Goal: Communication & Community: Answer question/provide support

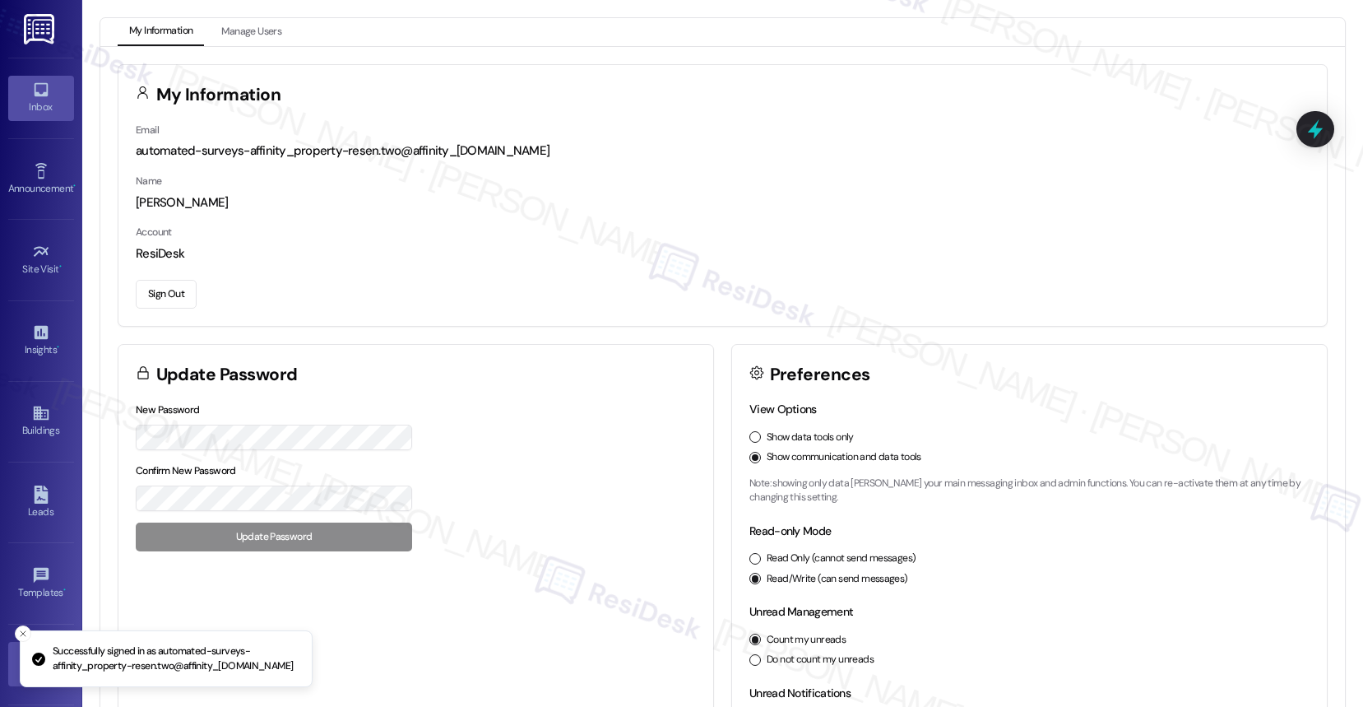
click at [37, 103] on div "Inbox" at bounding box center [41, 107] width 82 height 16
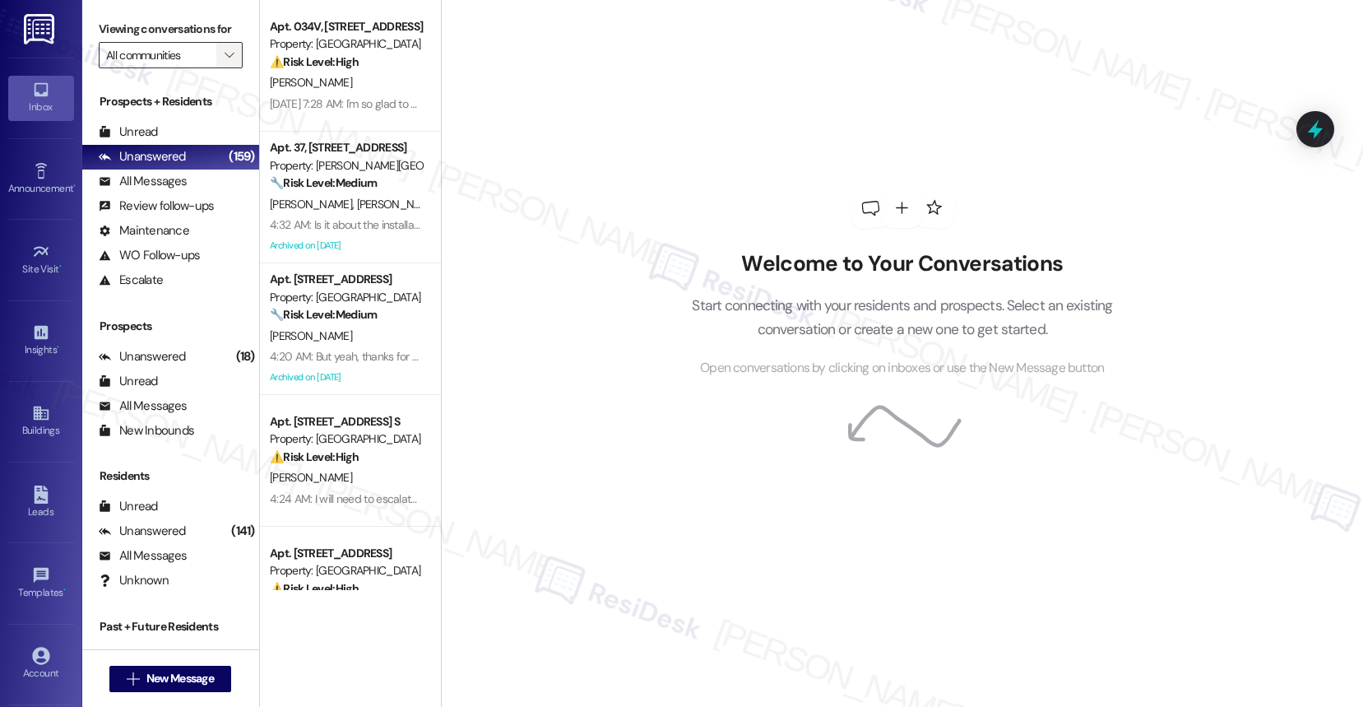
click at [225, 62] on icon "" at bounding box center [229, 55] width 9 height 13
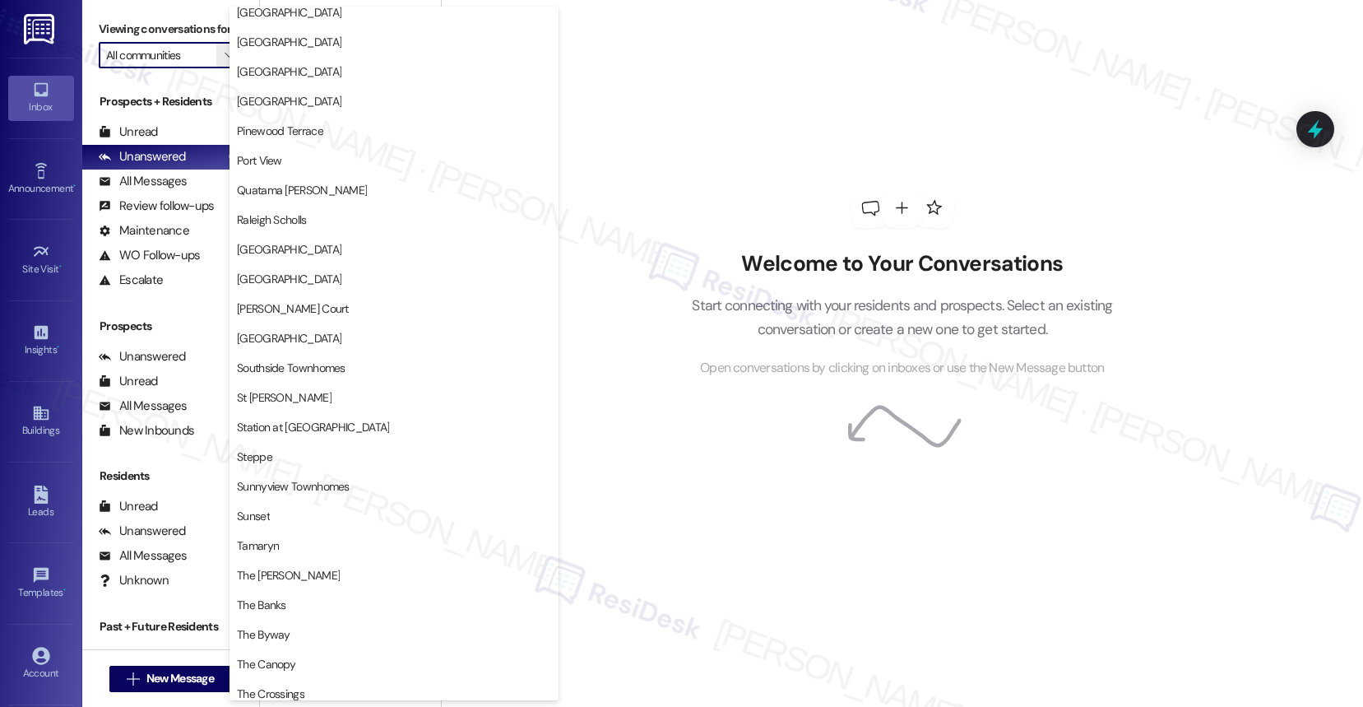
scroll to position [2433, 0]
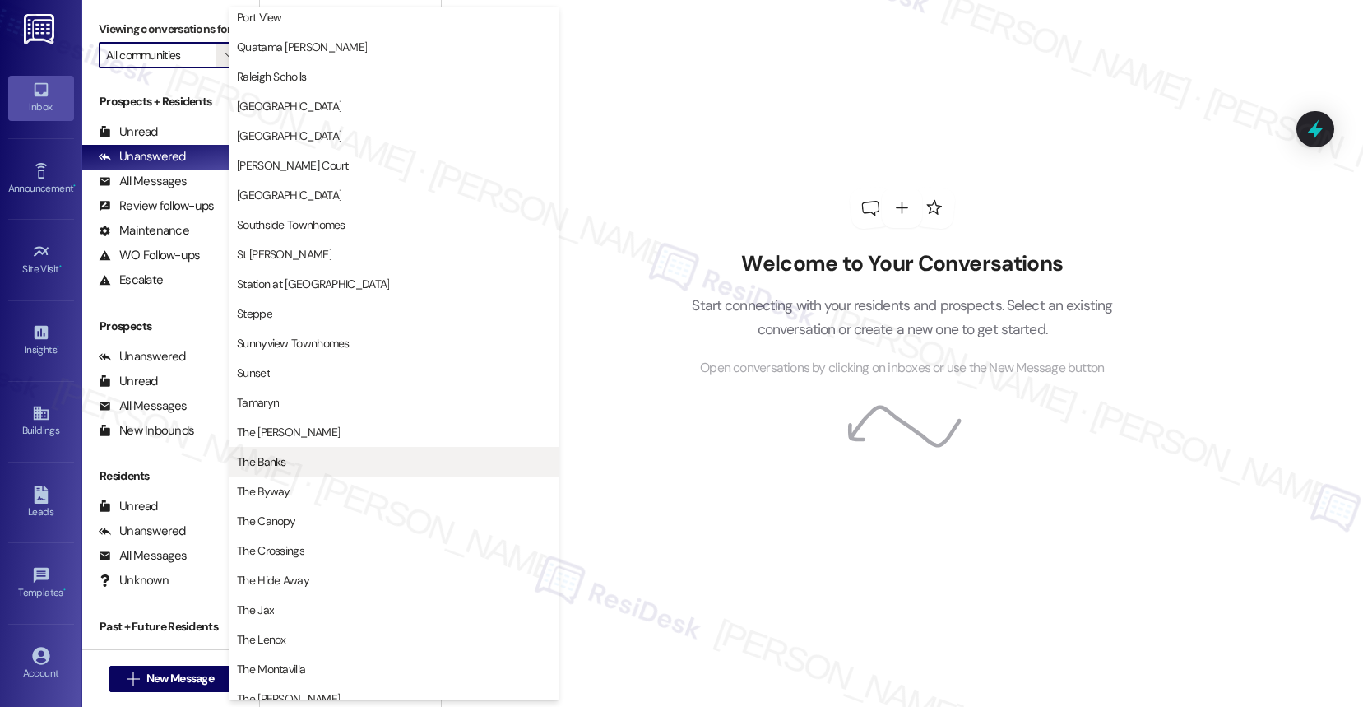
click at [297, 462] on span "The Banks" at bounding box center [394, 461] width 314 height 16
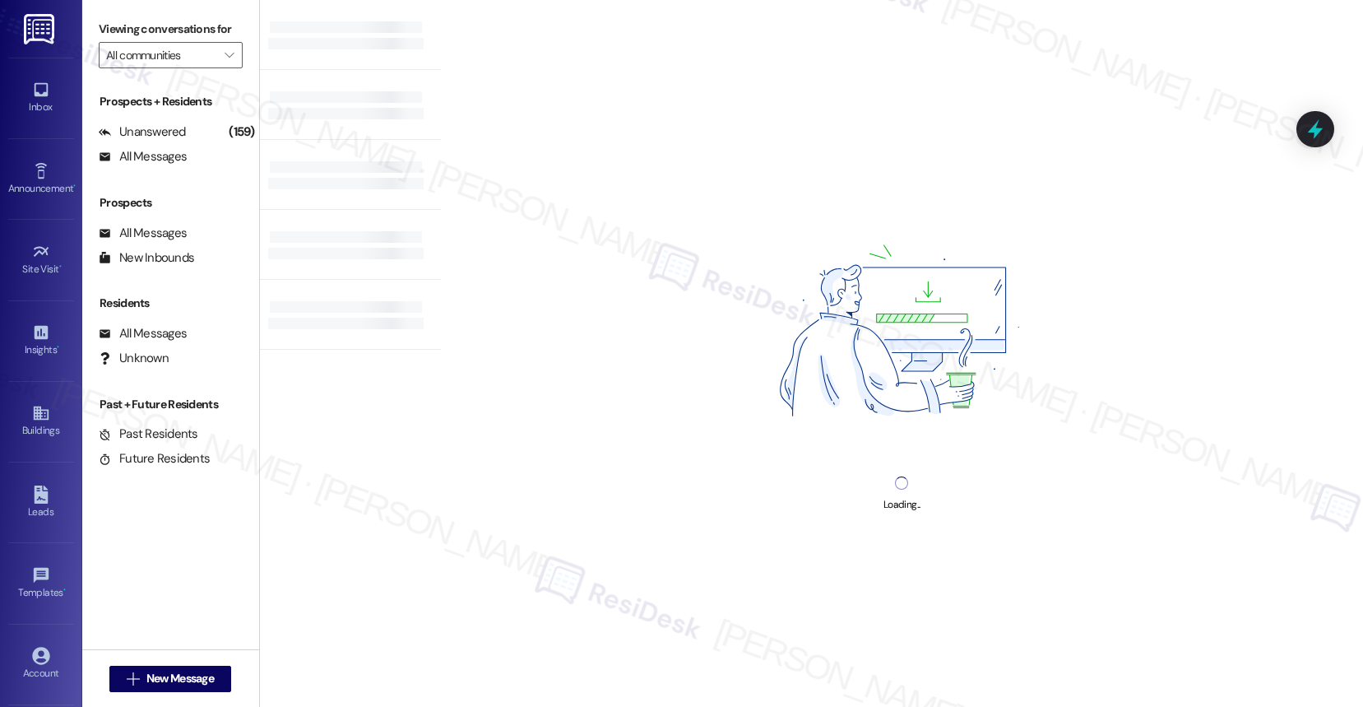
type input "The Banks"
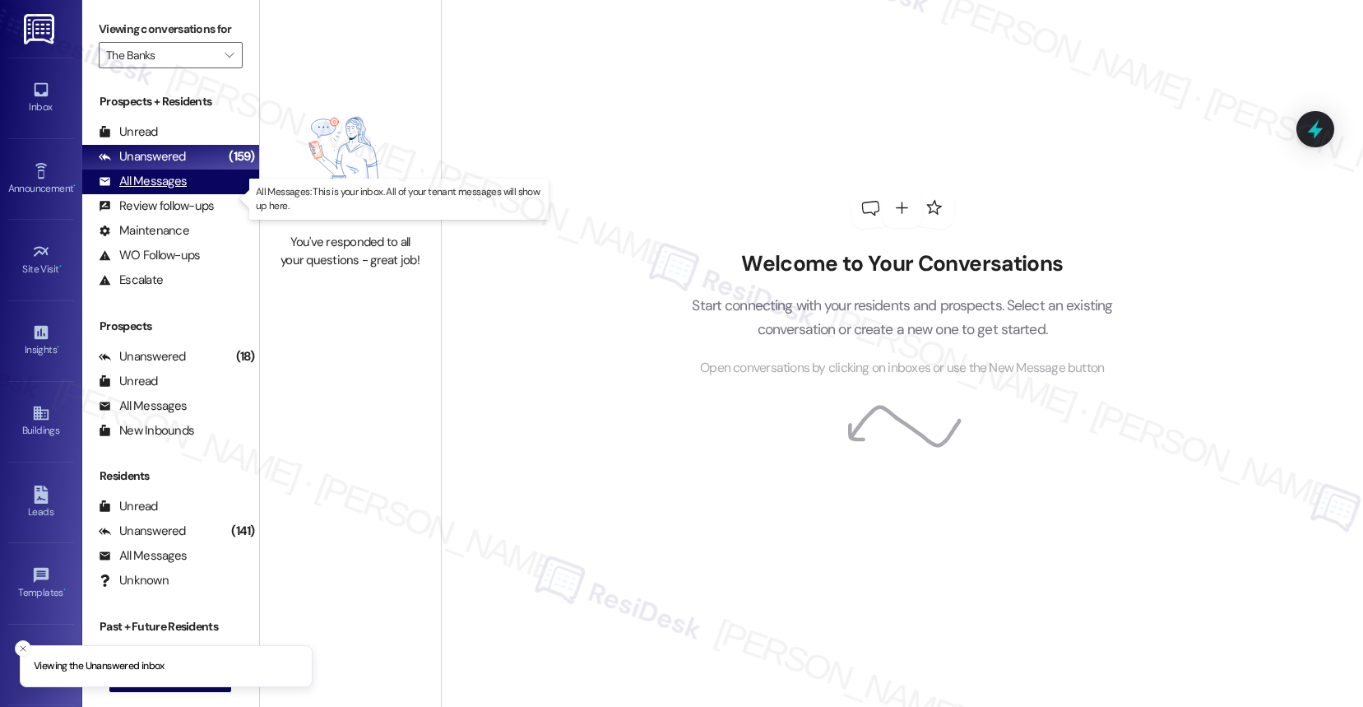
click at [151, 190] on div "All Messages" at bounding box center [143, 181] width 88 height 17
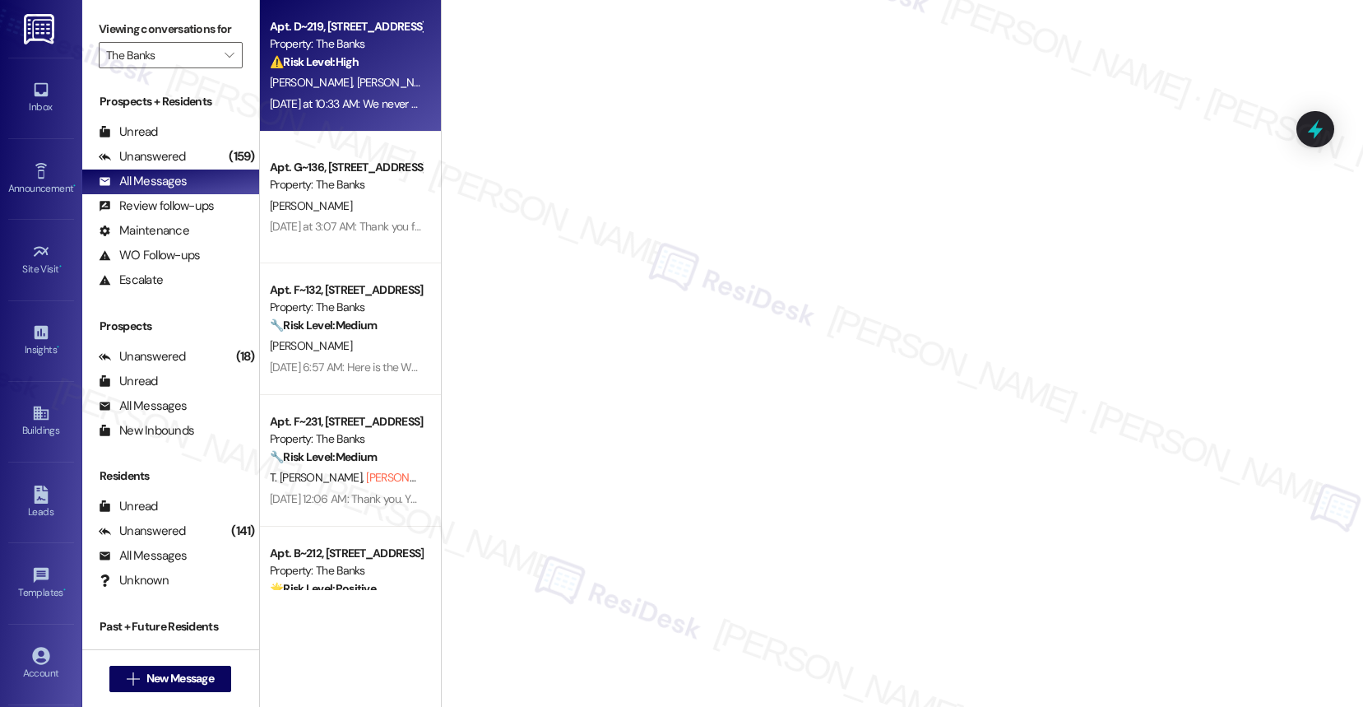
click at [377, 83] on div "A. Stengel K. Stanke" at bounding box center [345, 82] width 155 height 21
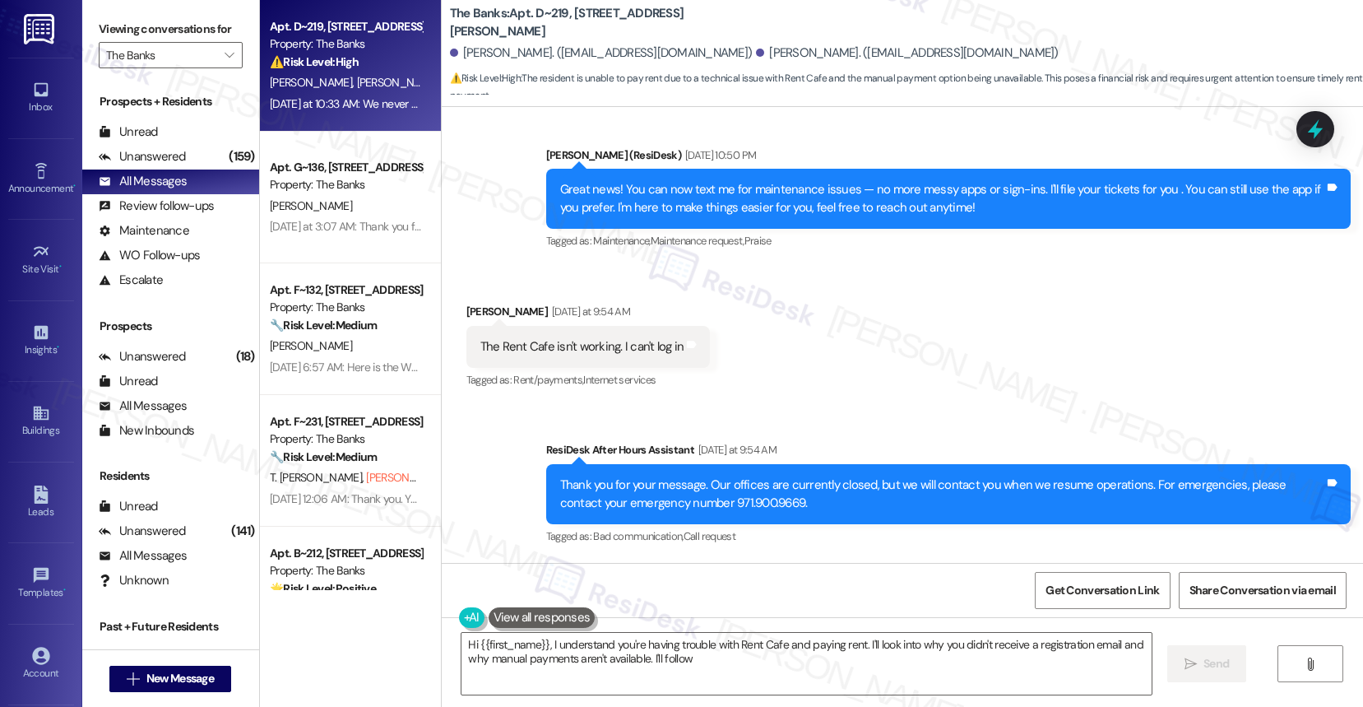
scroll to position [267, 0]
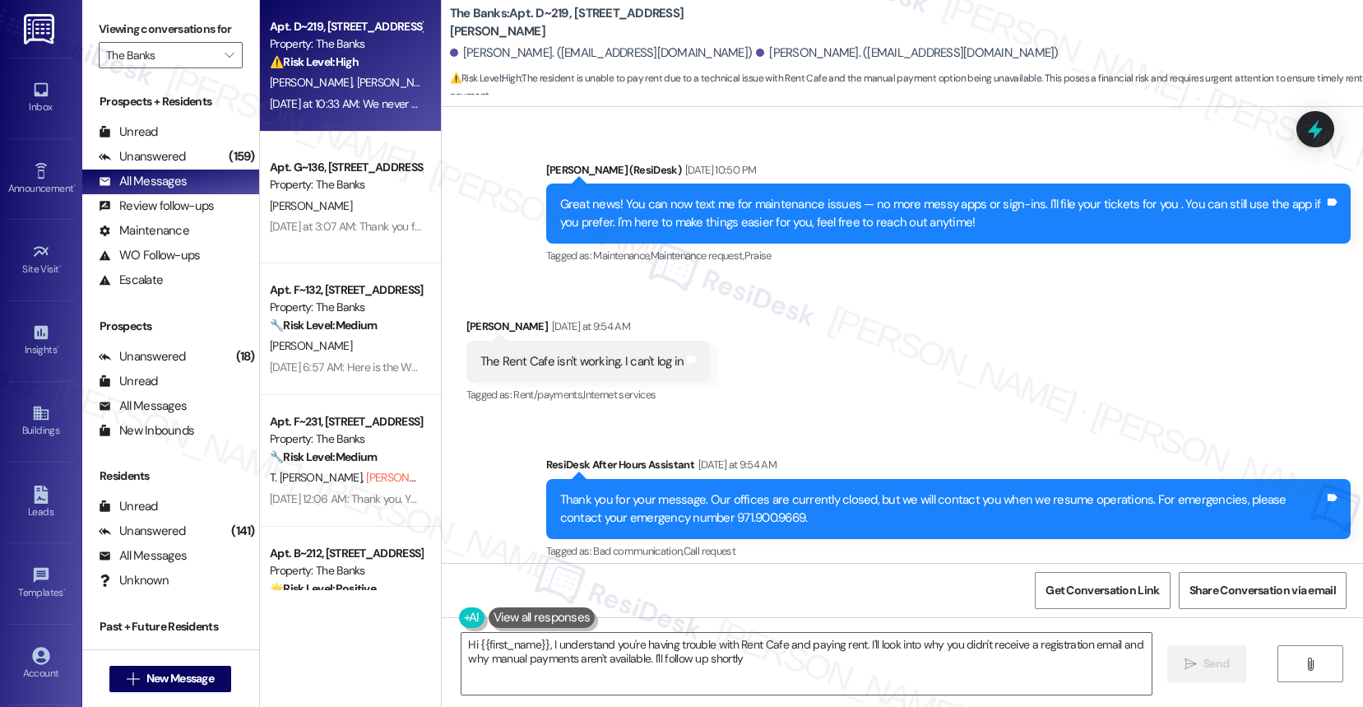
type textarea "Hi {{first_name}}, I understand you're having trouble with Rent Cafe and paying…"
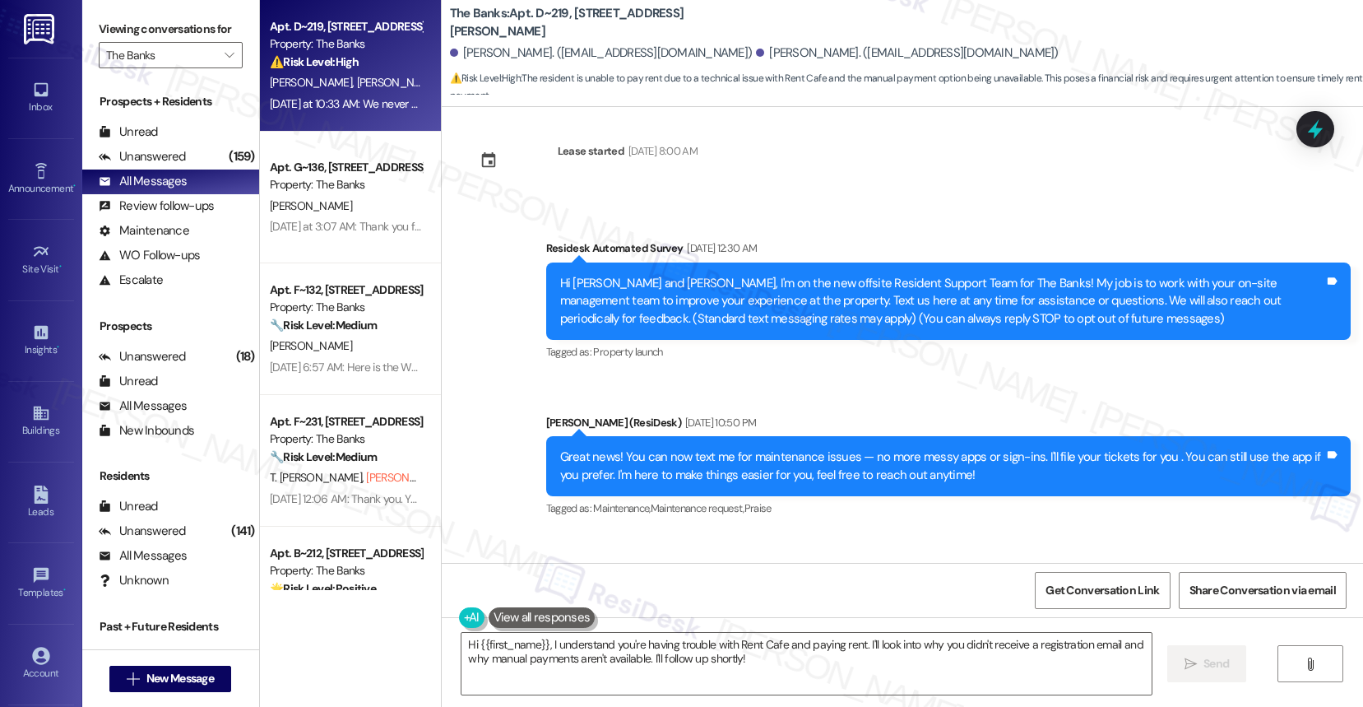
scroll to position [0, 0]
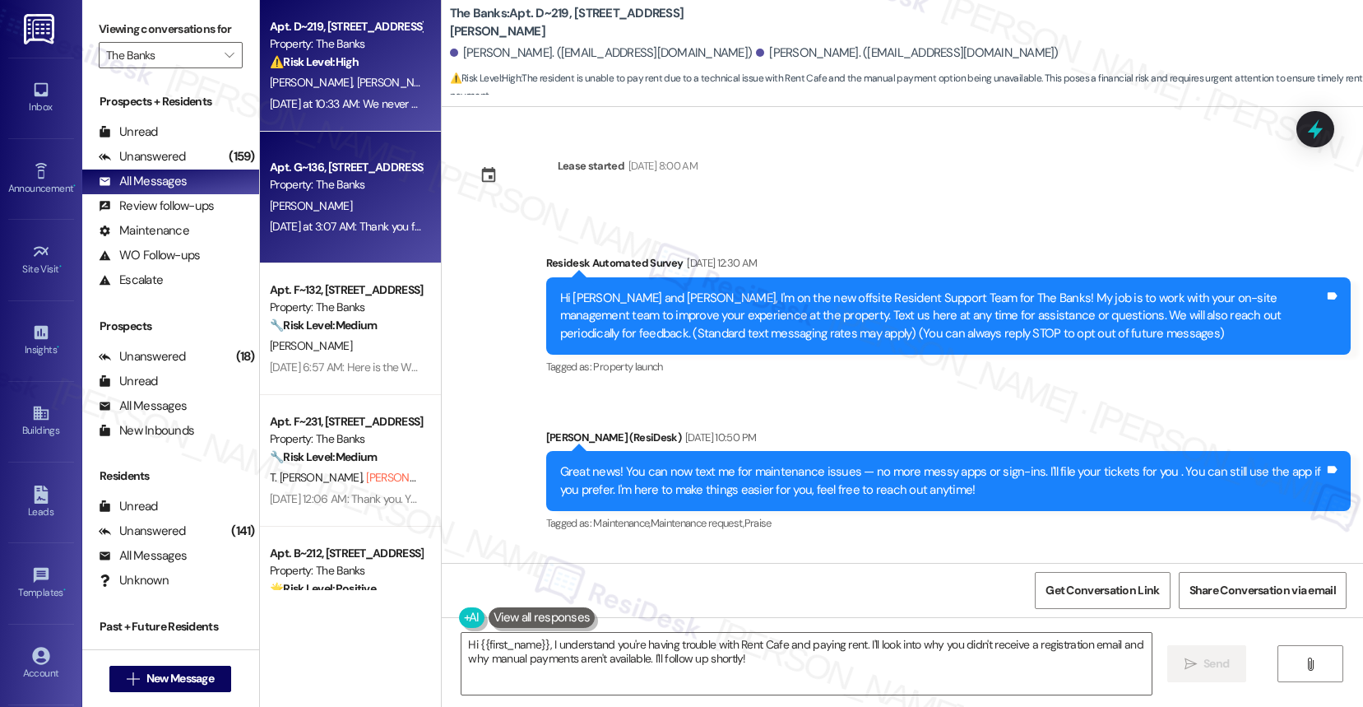
click at [341, 180] on div "Property: The Banks" at bounding box center [346, 184] width 152 height 17
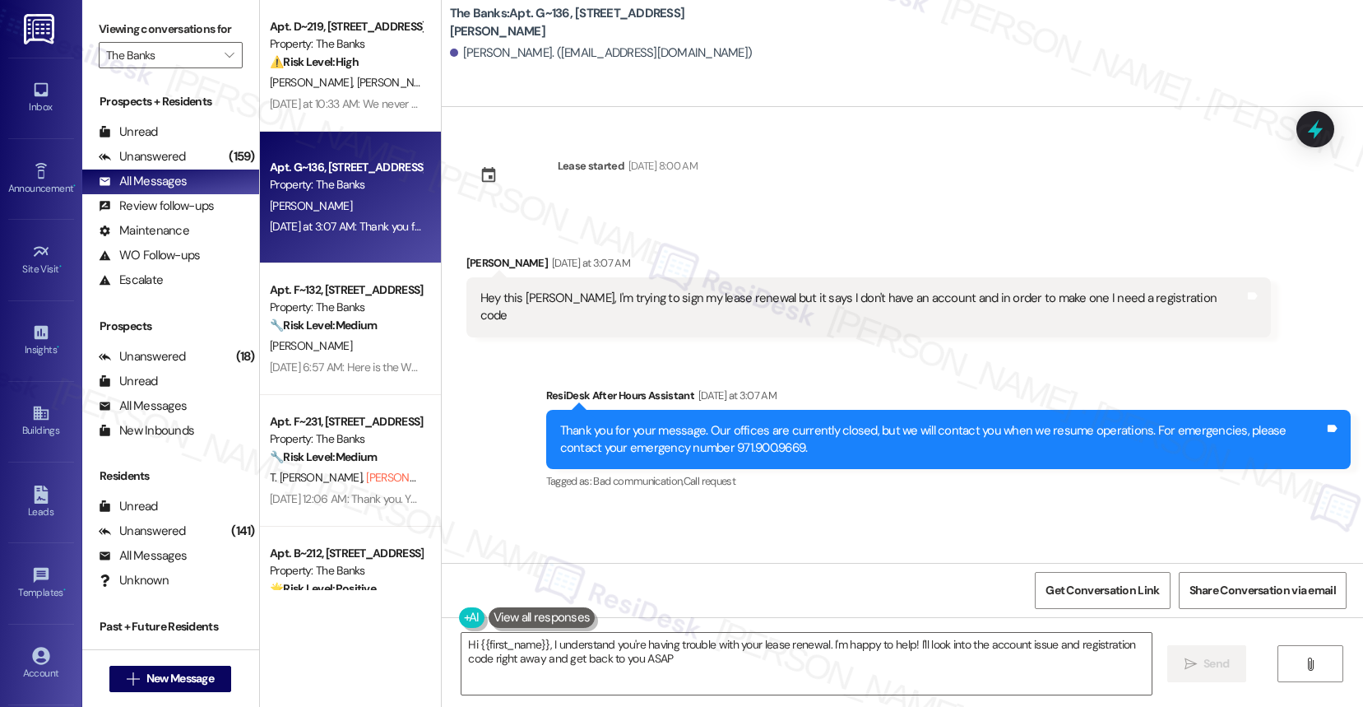
type textarea "Hi {{first_name}}, I understand you're having trouble with your lease renewal. …"
click at [961, 350] on div "Sent via SMS ResiDesk After Hours Assistant Yesterday at 3:07 AM Thank you for …" at bounding box center [902, 428] width 921 height 156
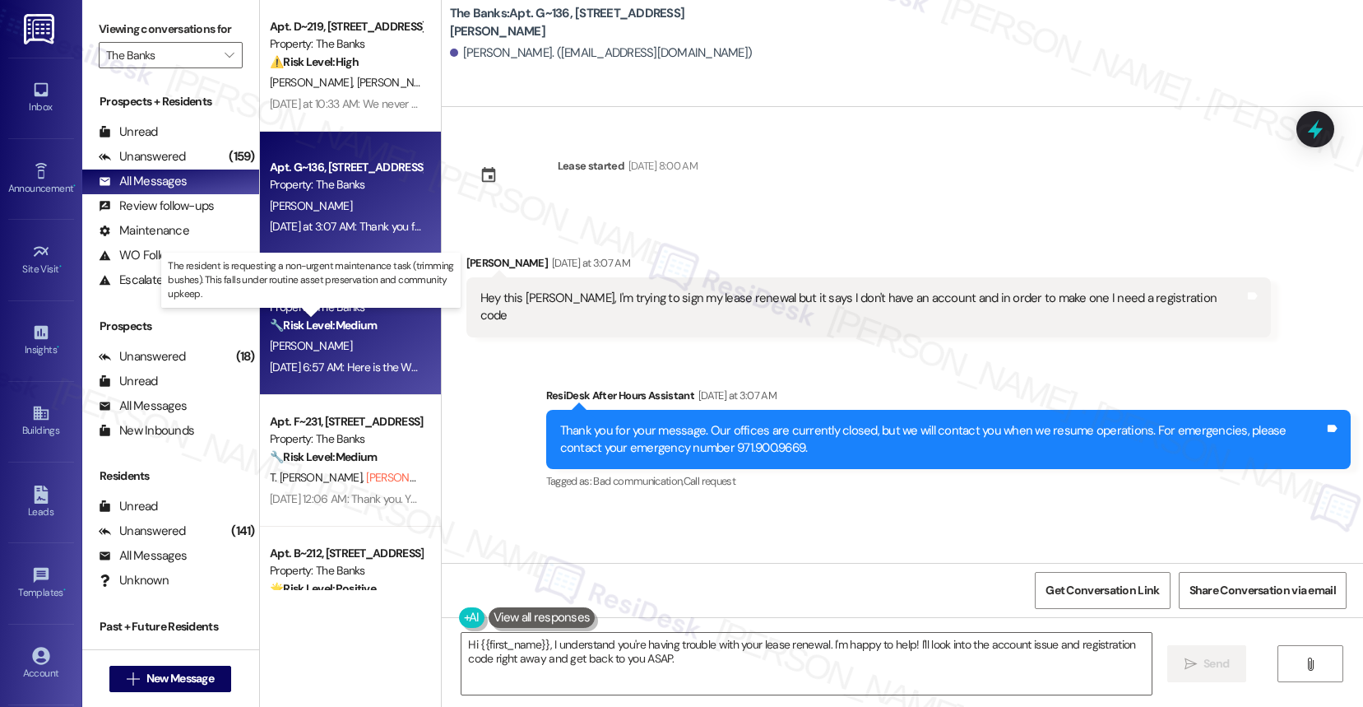
click at [347, 318] on strong "🔧 Risk Level: Medium" at bounding box center [323, 325] width 107 height 15
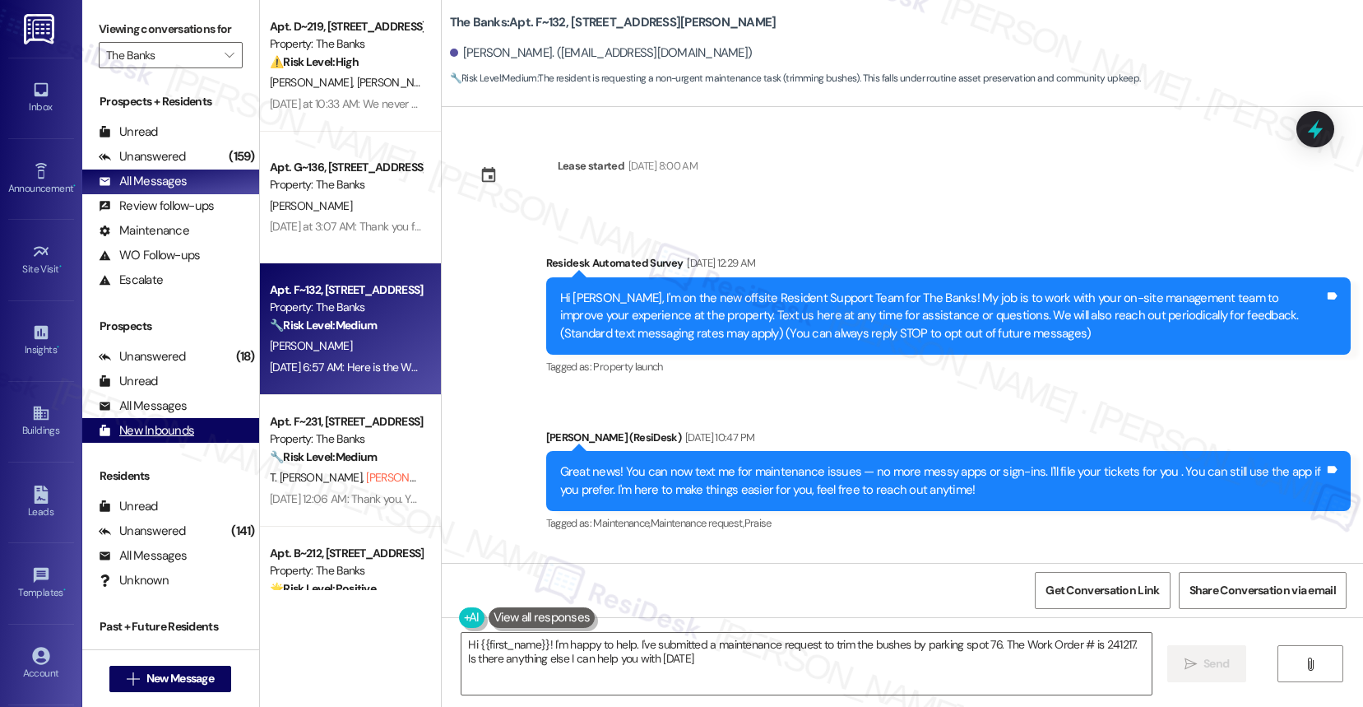
type textarea "Hi {{first_name}}! I'm happy to help. I've submitted a maintenance request to t…"
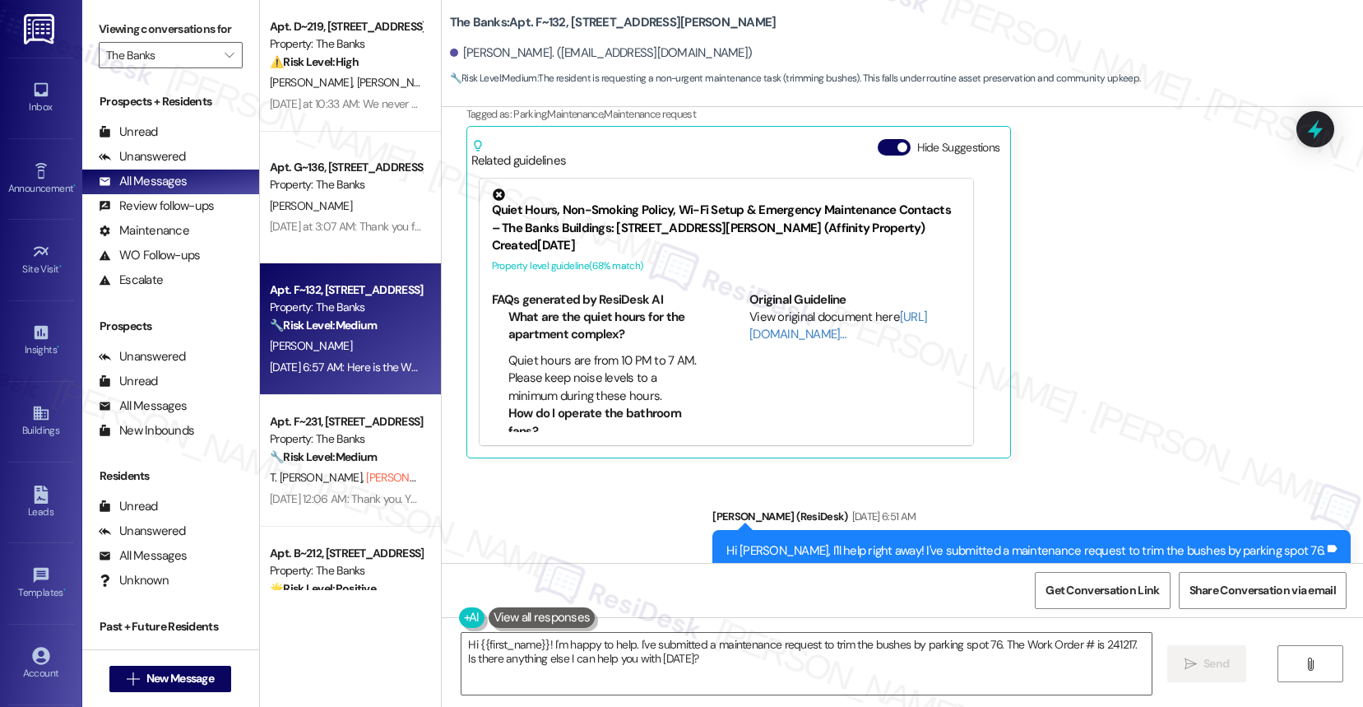
scroll to position [711, 0]
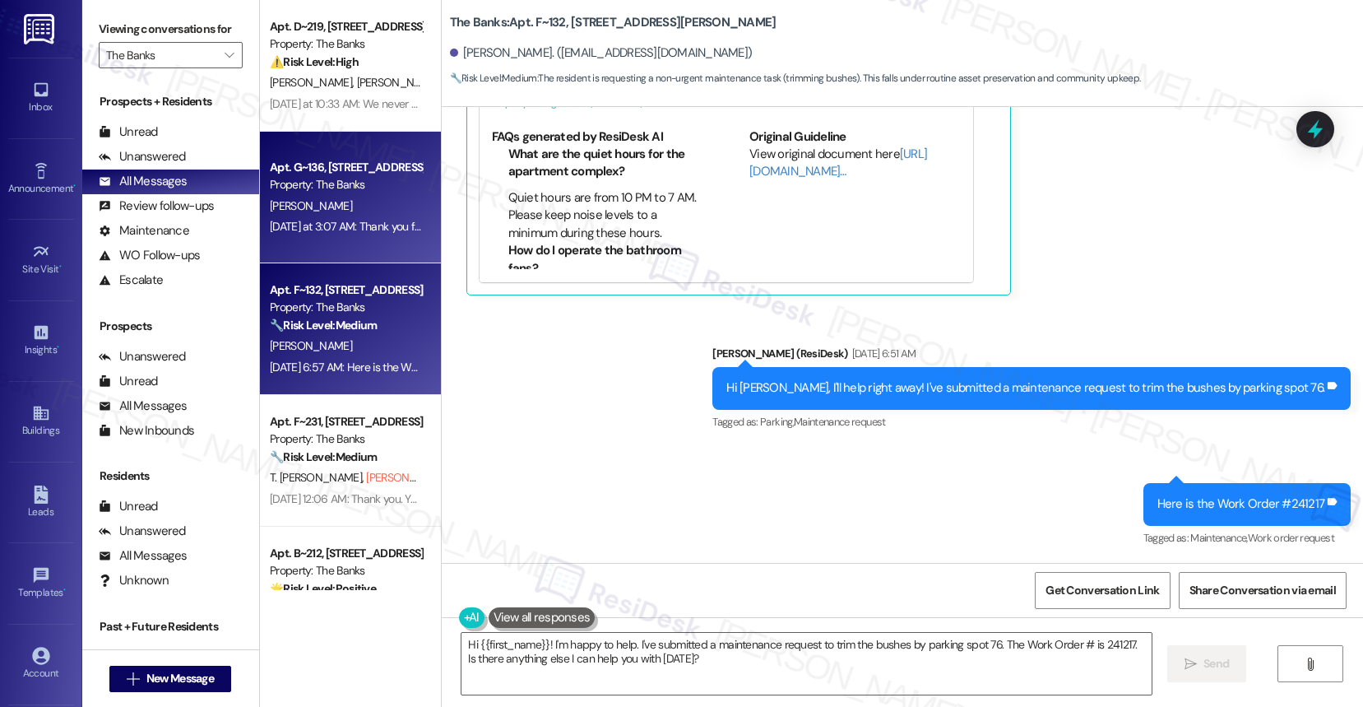
click at [350, 202] on div "L. Berlingeri" at bounding box center [345, 206] width 155 height 21
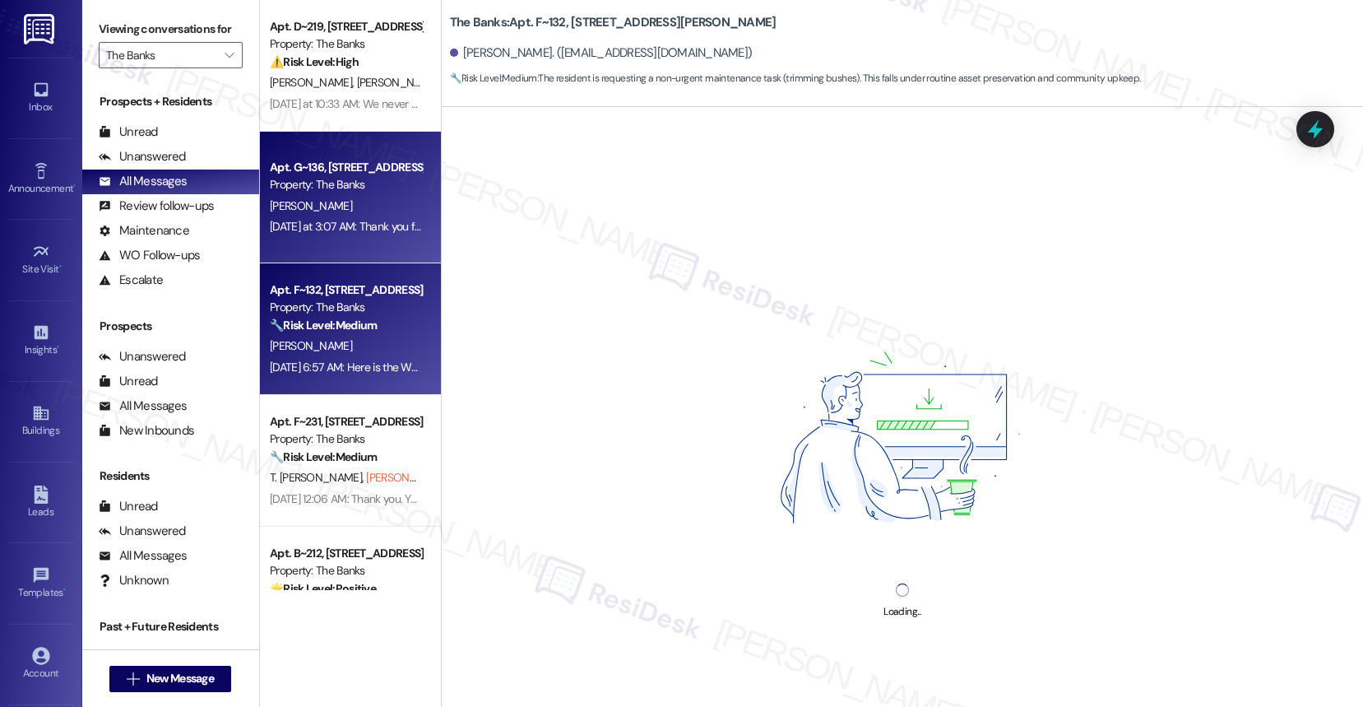
click at [304, 312] on div "Property: The Banks" at bounding box center [346, 307] width 152 height 17
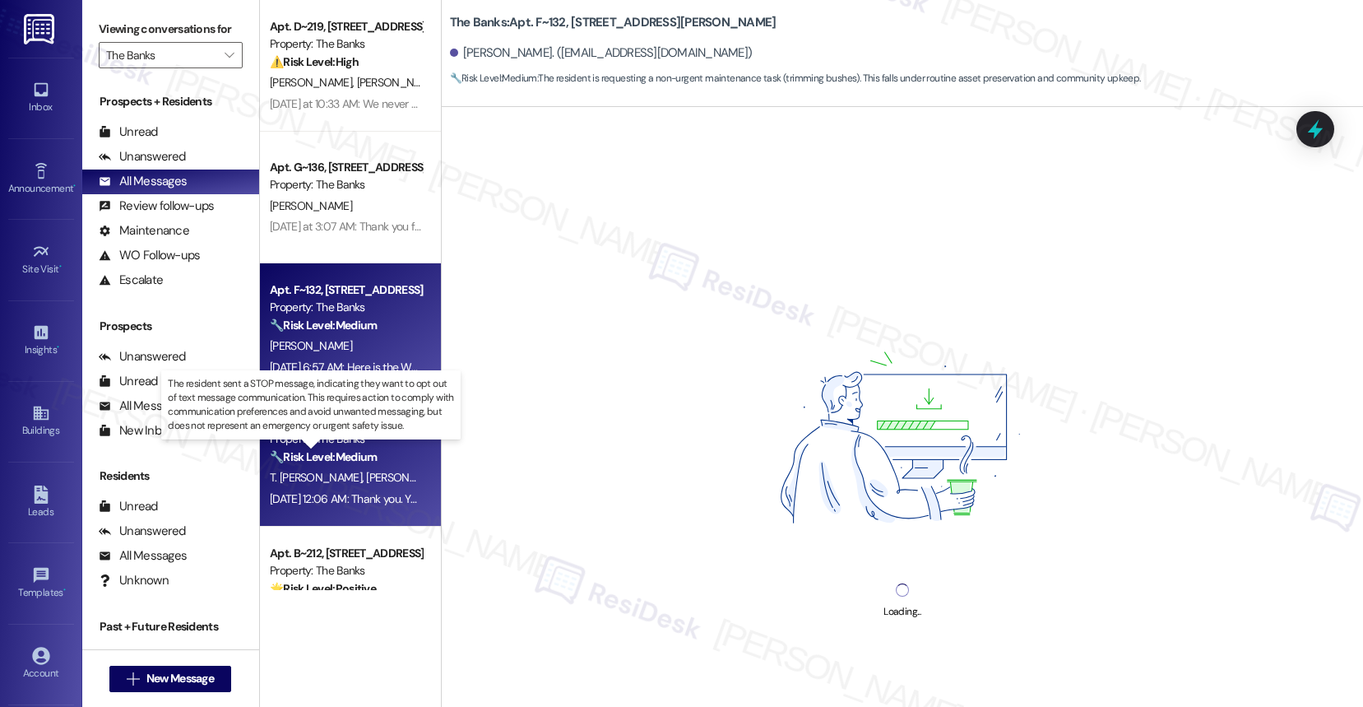
click at [309, 459] on strong "🔧 Risk Level: Medium" at bounding box center [323, 456] width 107 height 15
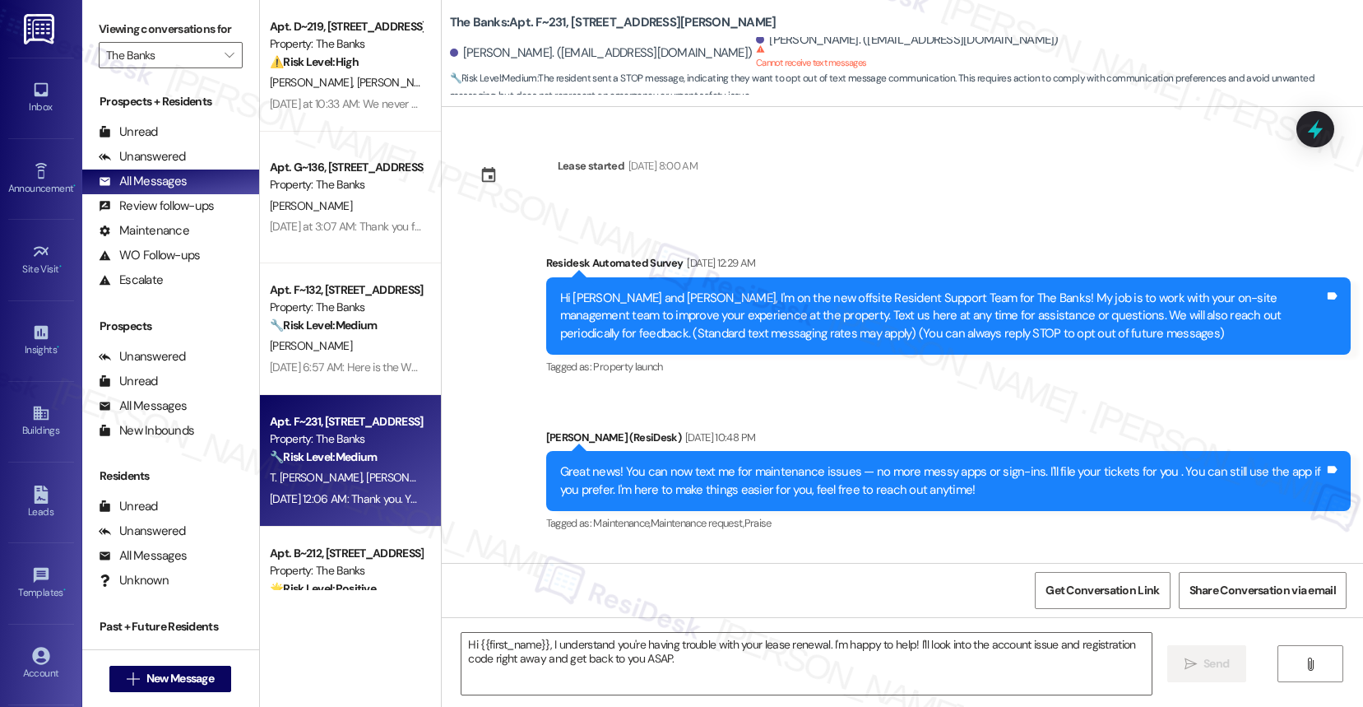
type textarea "Fetching suggested responses. Please feel free to read through the conversation…"
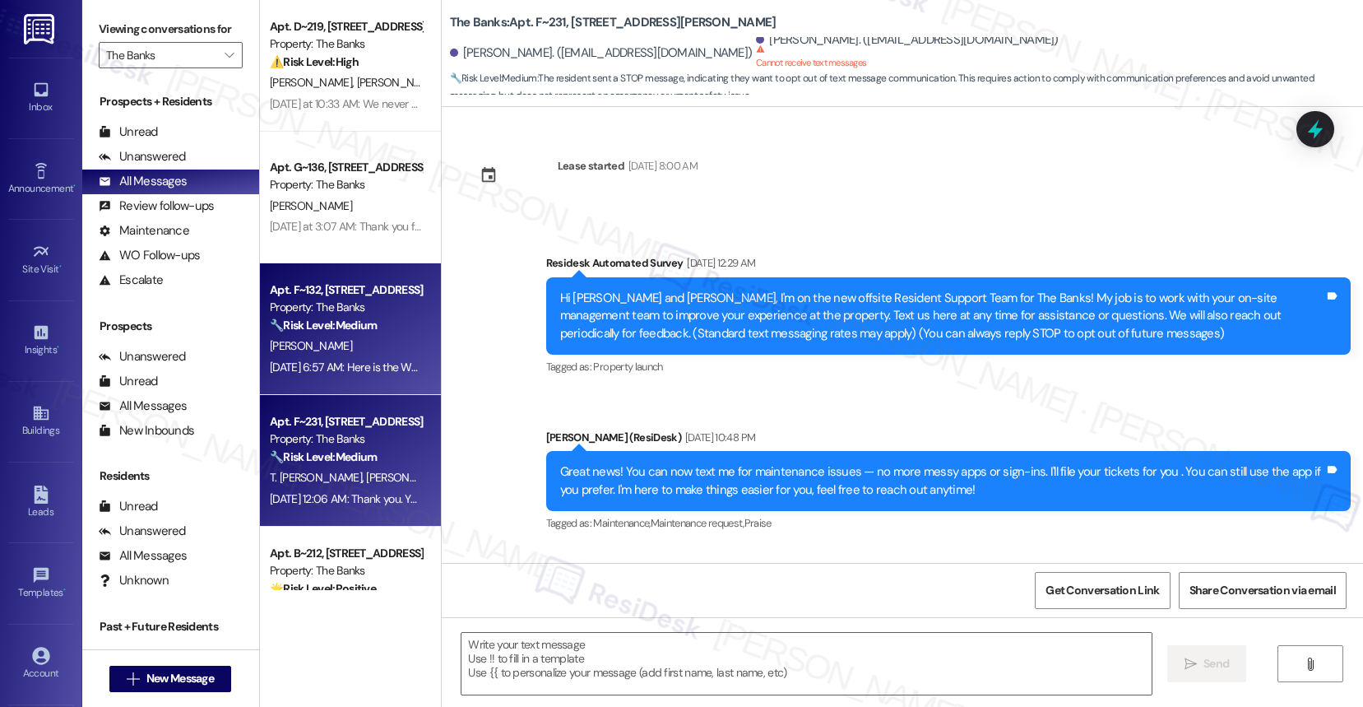
click at [345, 357] on div "Aug 28, 2025 at 6:57 AM: Here is the Work Order #241217 Aug 28, 2025 at 6:57 AM…" at bounding box center [345, 367] width 155 height 21
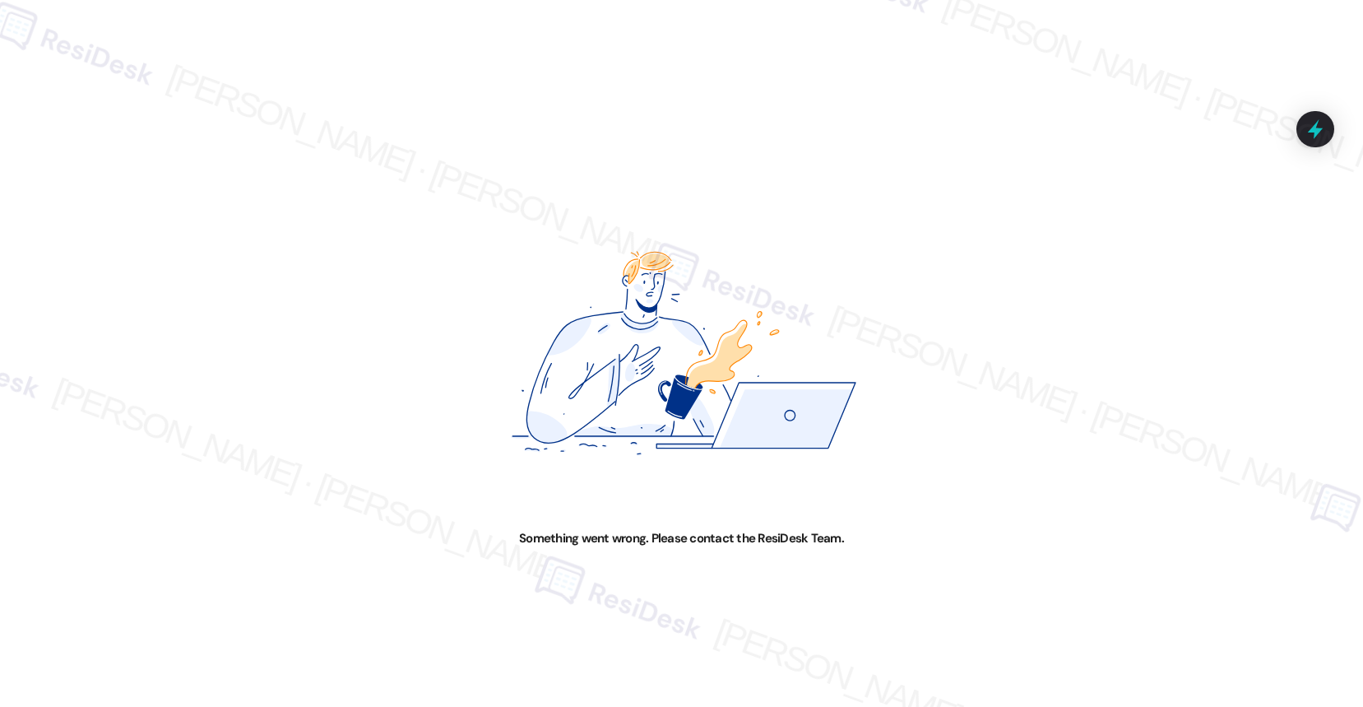
click at [345, 356] on img at bounding box center [682, 354] width 682 height 354
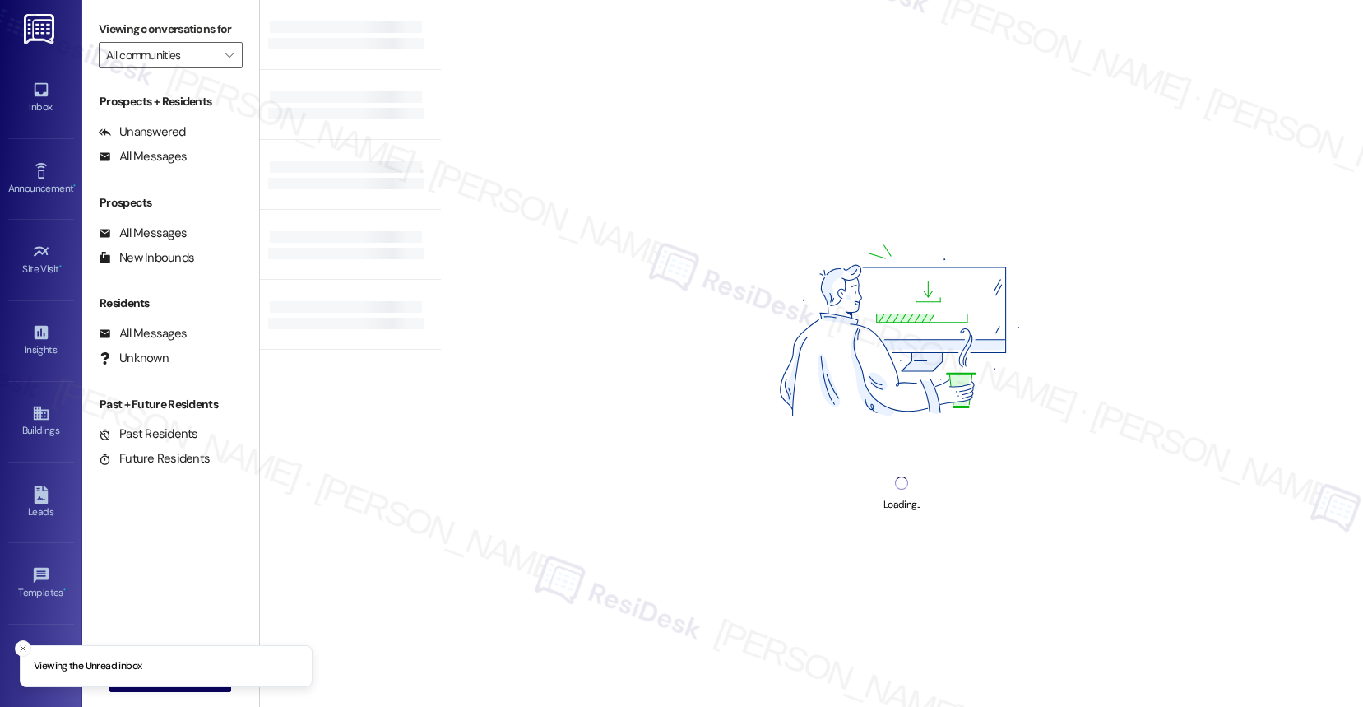
type input "The Banks"
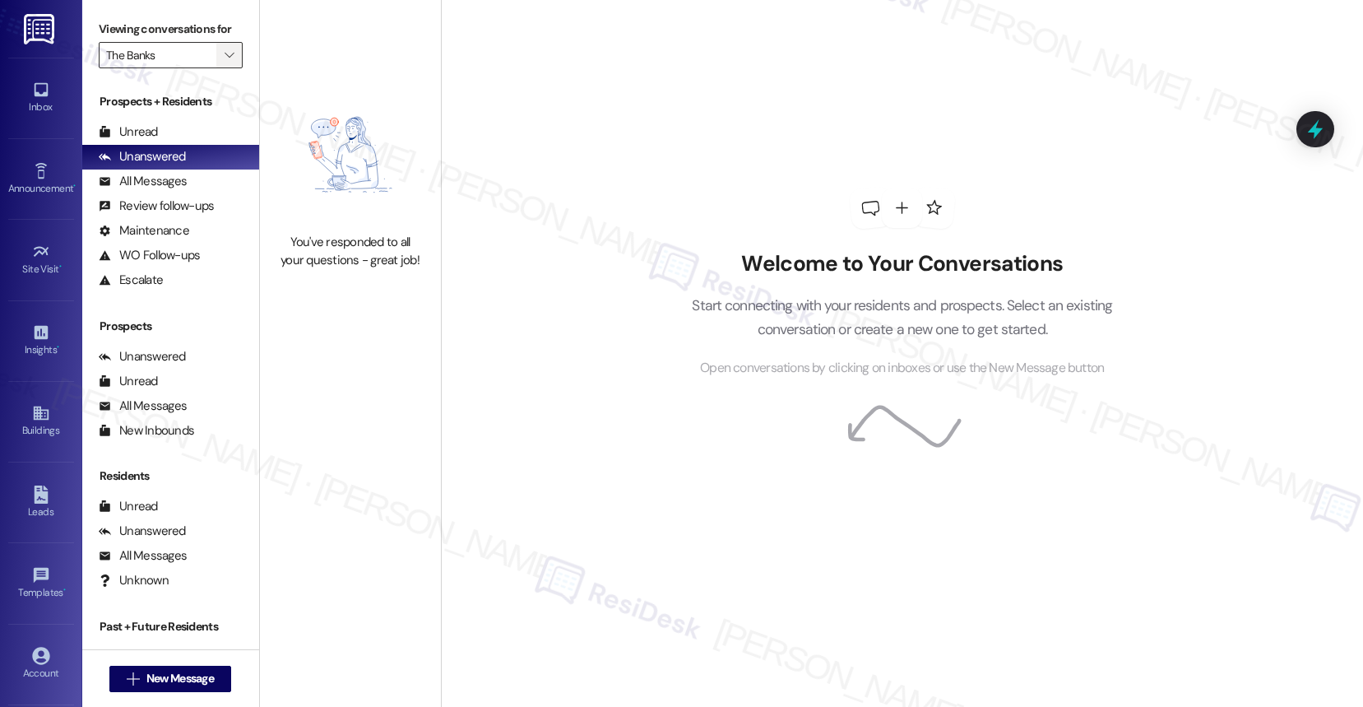
click at [225, 62] on icon "" at bounding box center [229, 55] width 9 height 13
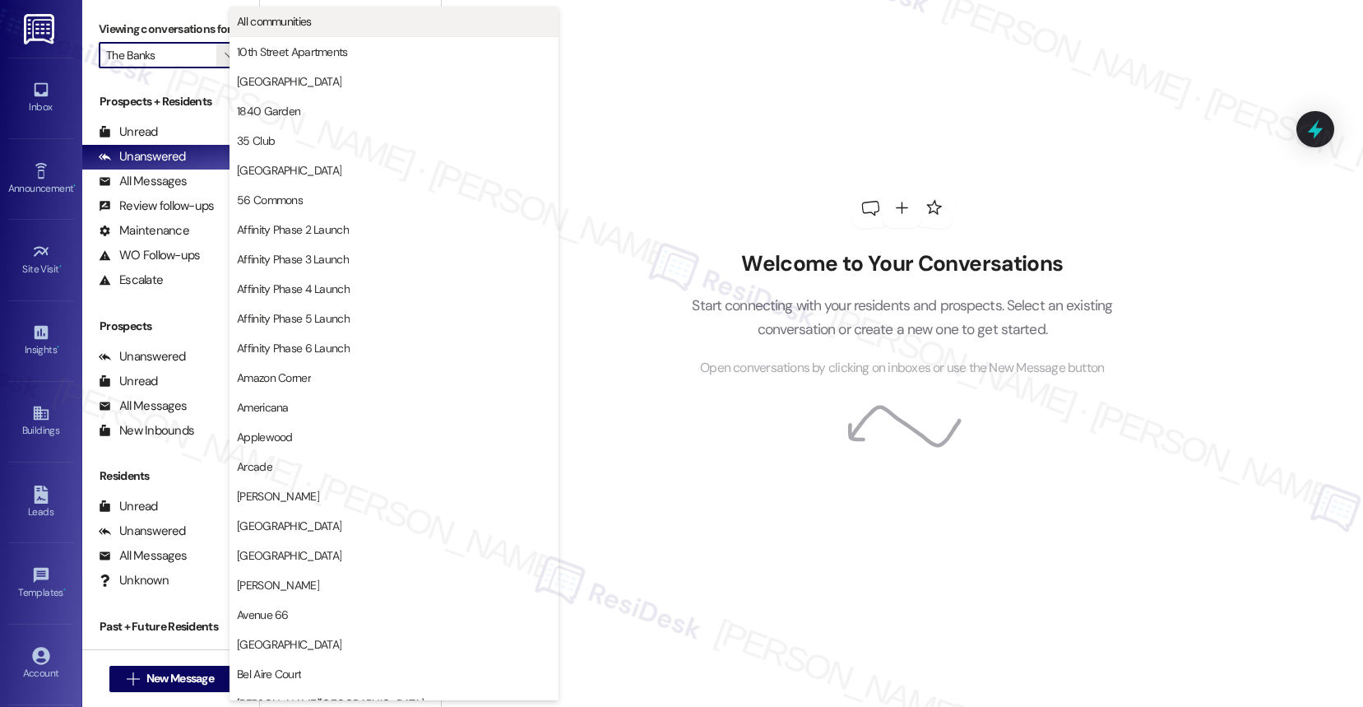
click at [333, 27] on span "All communities" at bounding box center [394, 21] width 314 height 16
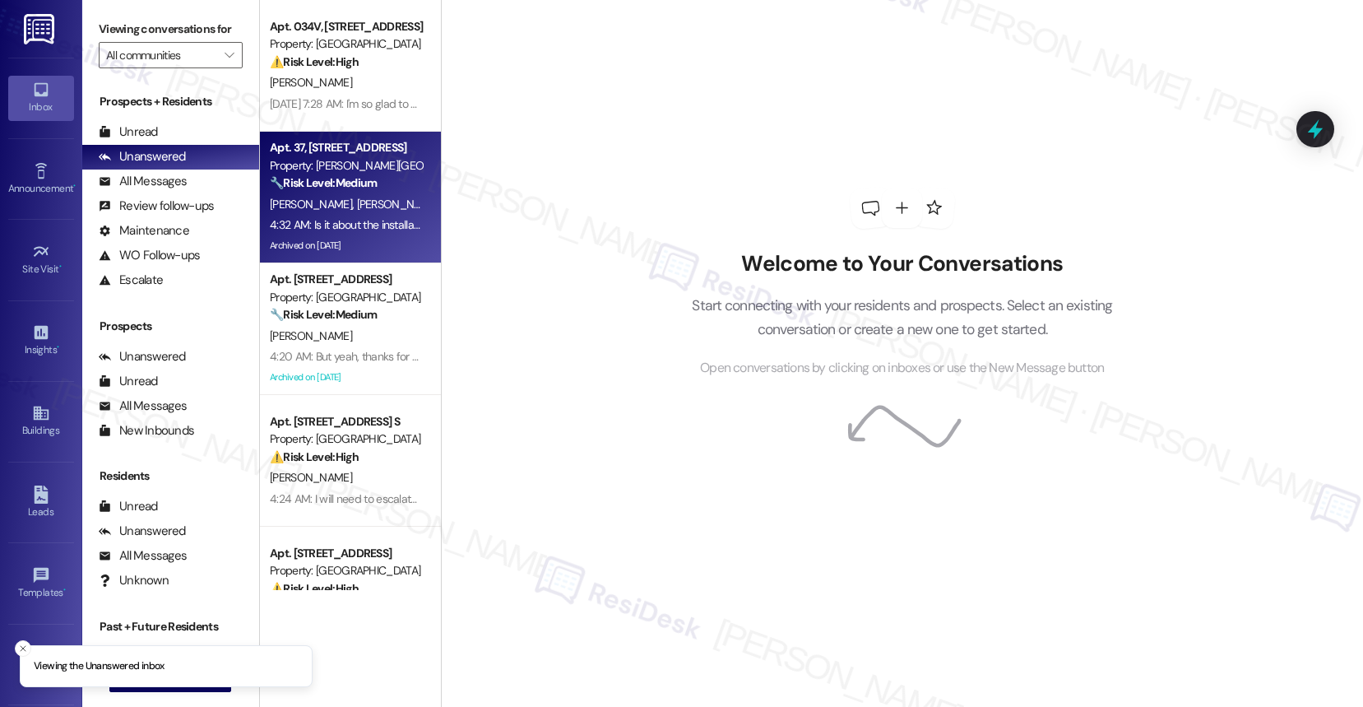
click at [317, 169] on div "Property: [PERSON_NAME][GEOGRAPHIC_DATA]" at bounding box center [346, 165] width 152 height 17
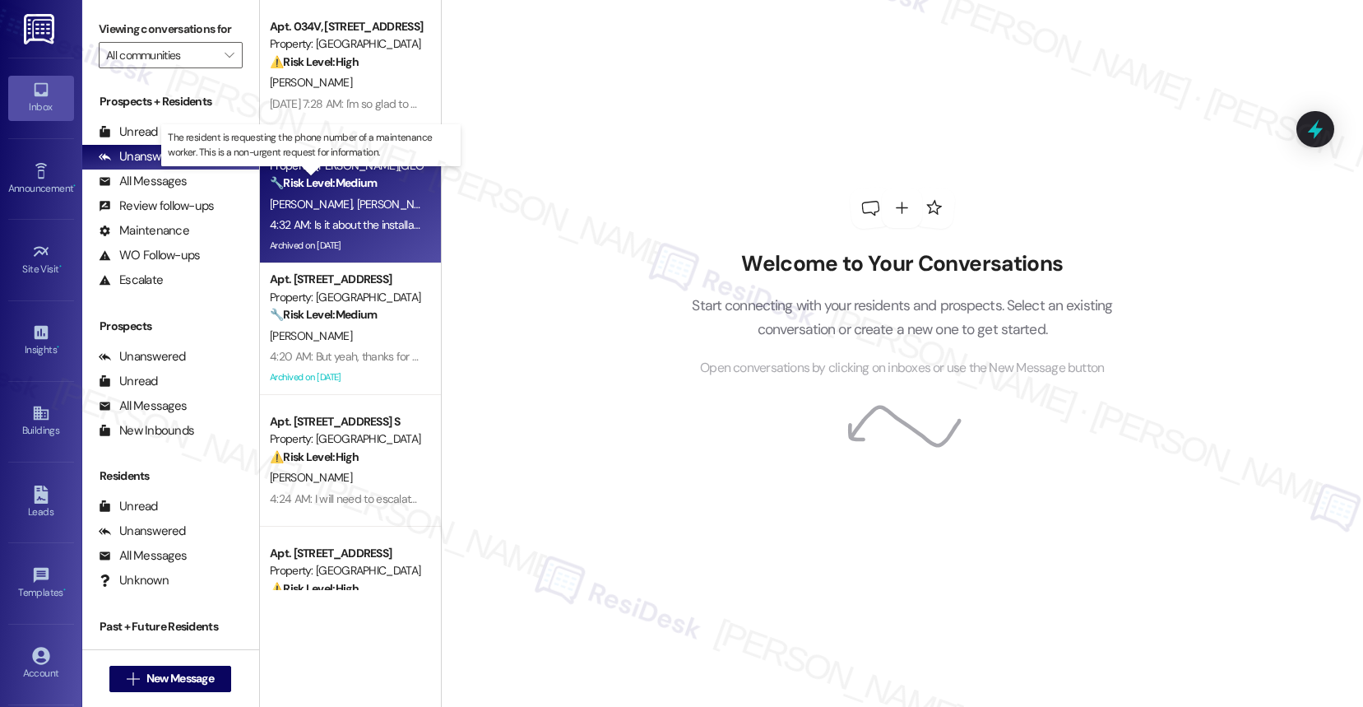
click at [353, 183] on strong "🔧 Risk Level: Medium" at bounding box center [323, 182] width 107 height 15
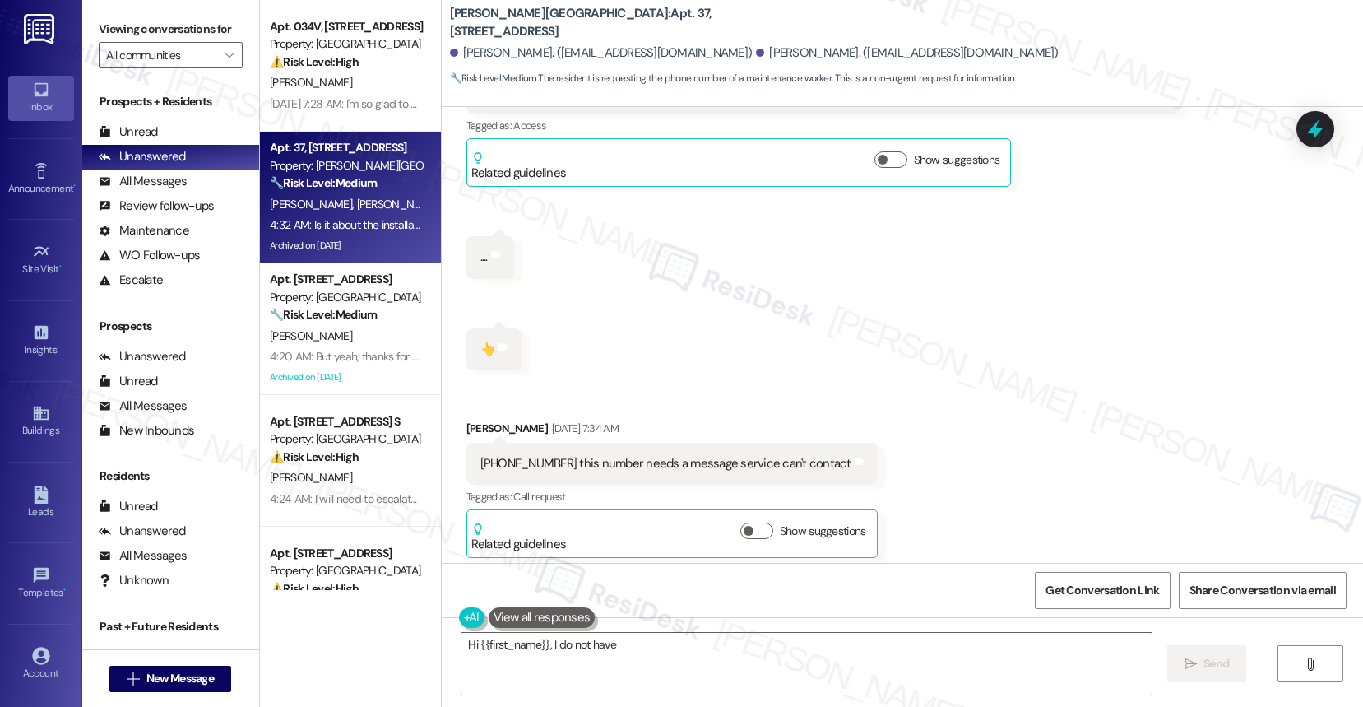
scroll to position [101976, 0]
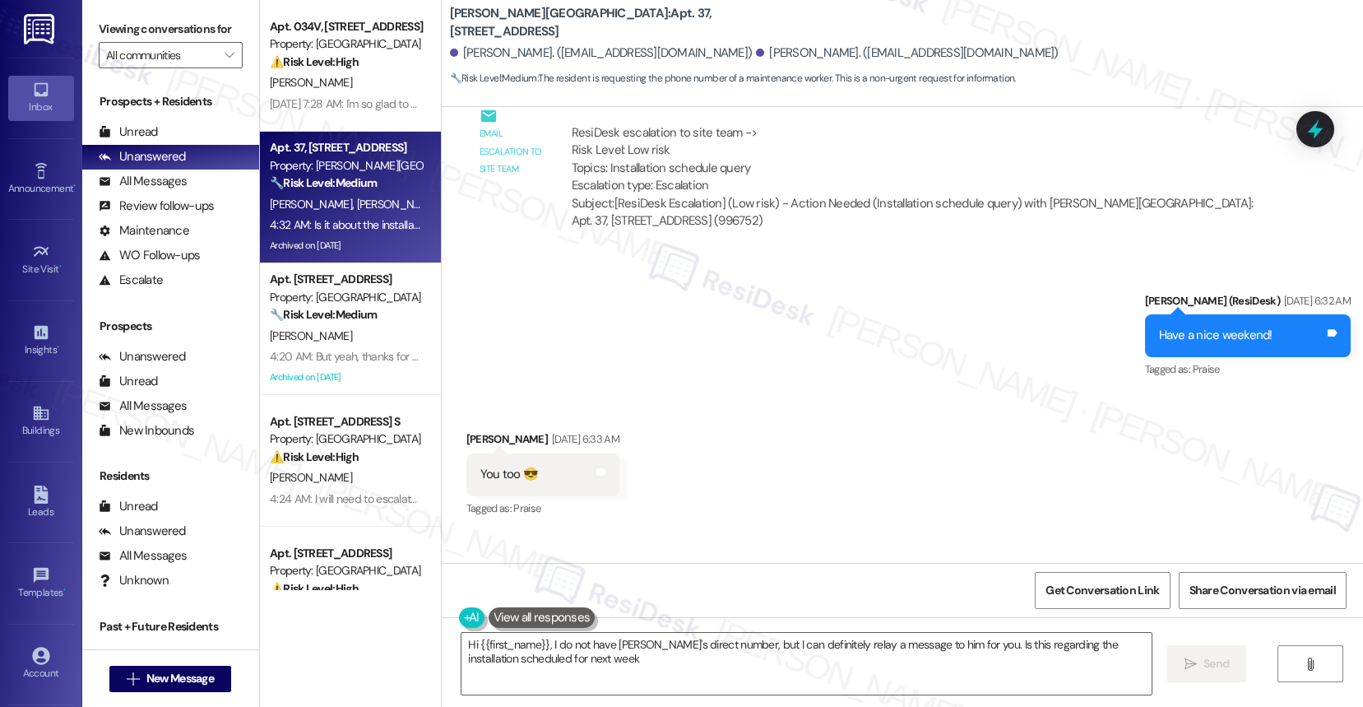
type textarea "Hi {{first_name}}, I do not have [PERSON_NAME]'s direct number, but I can defin…"
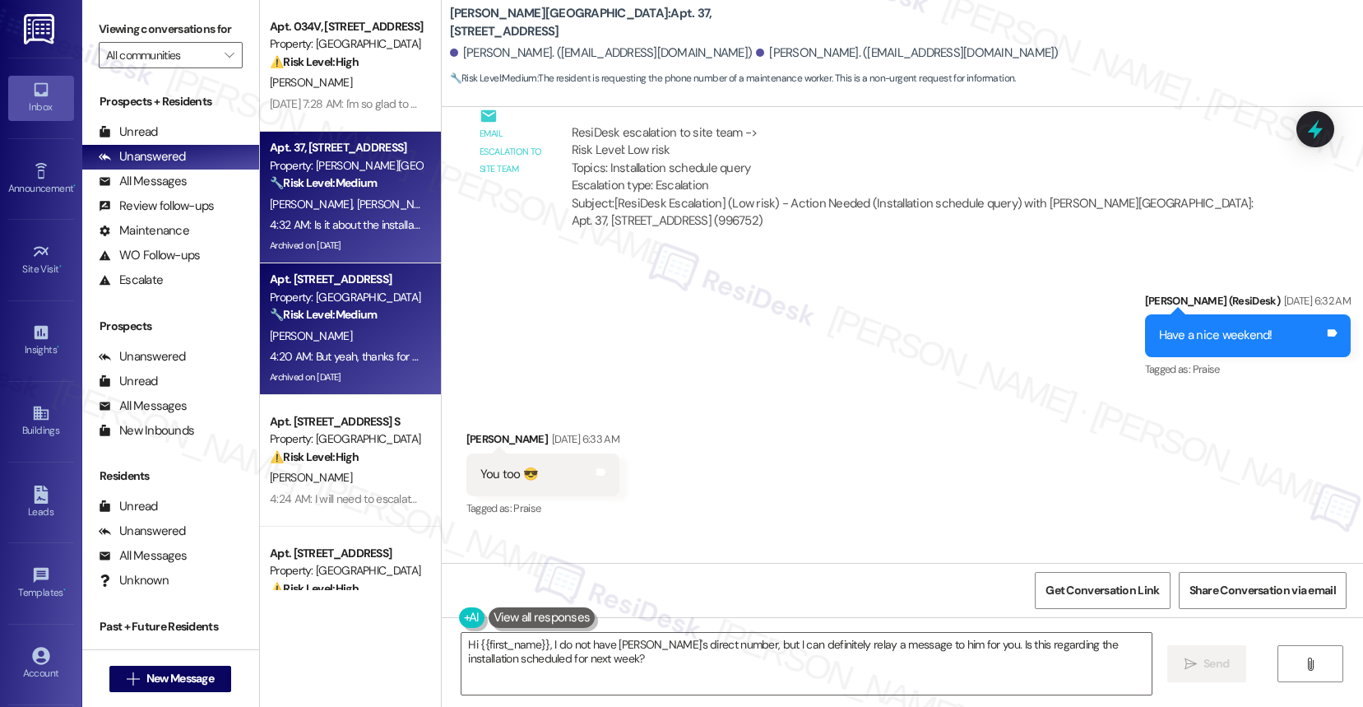
click at [349, 316] on strong "🔧 Risk Level: Medium" at bounding box center [323, 314] width 107 height 15
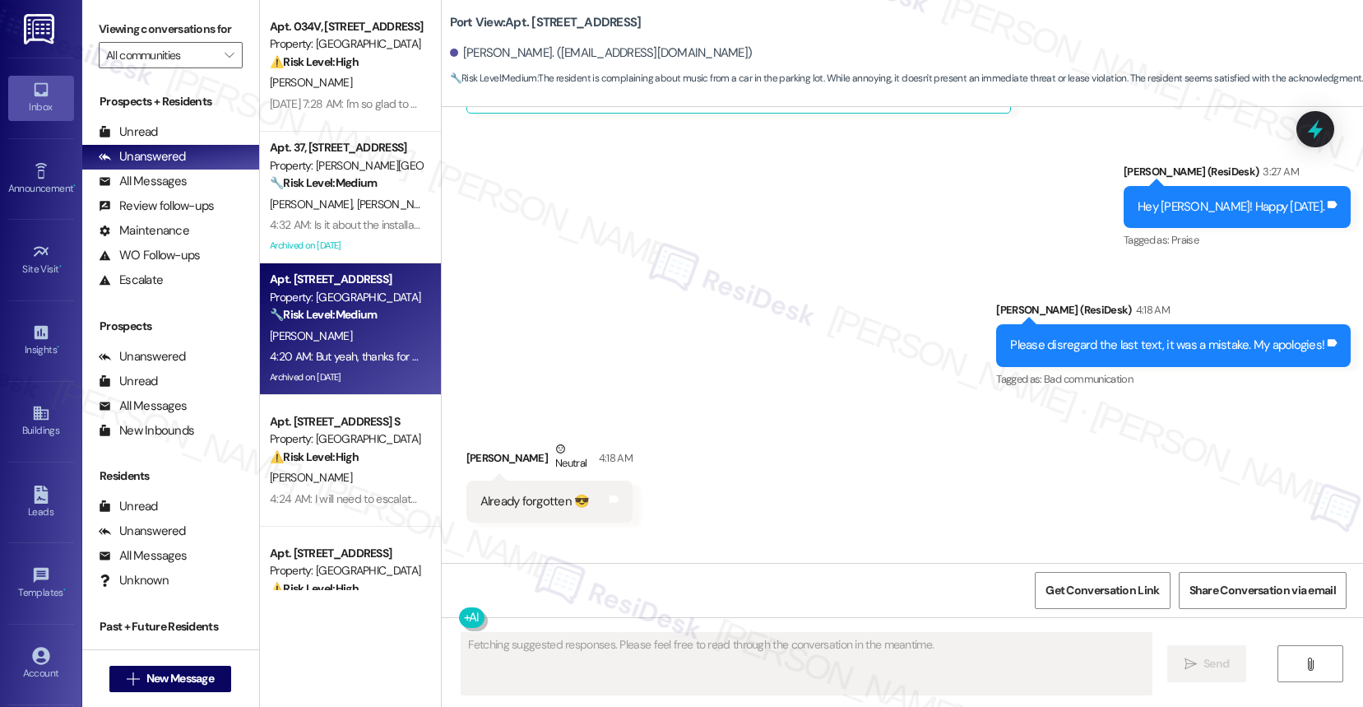
scroll to position [49973, 0]
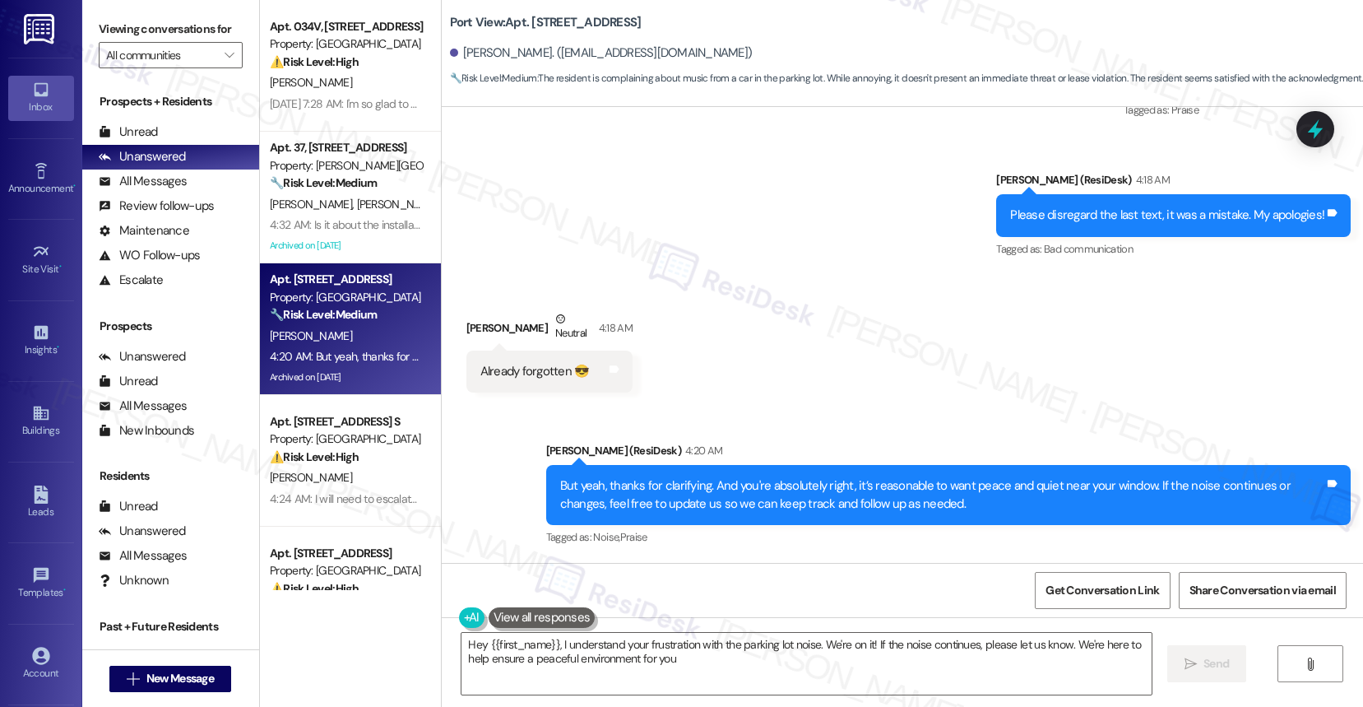
type textarea "Hey {{first_name}}, I understand your frustration with the parking lot noise. W…"
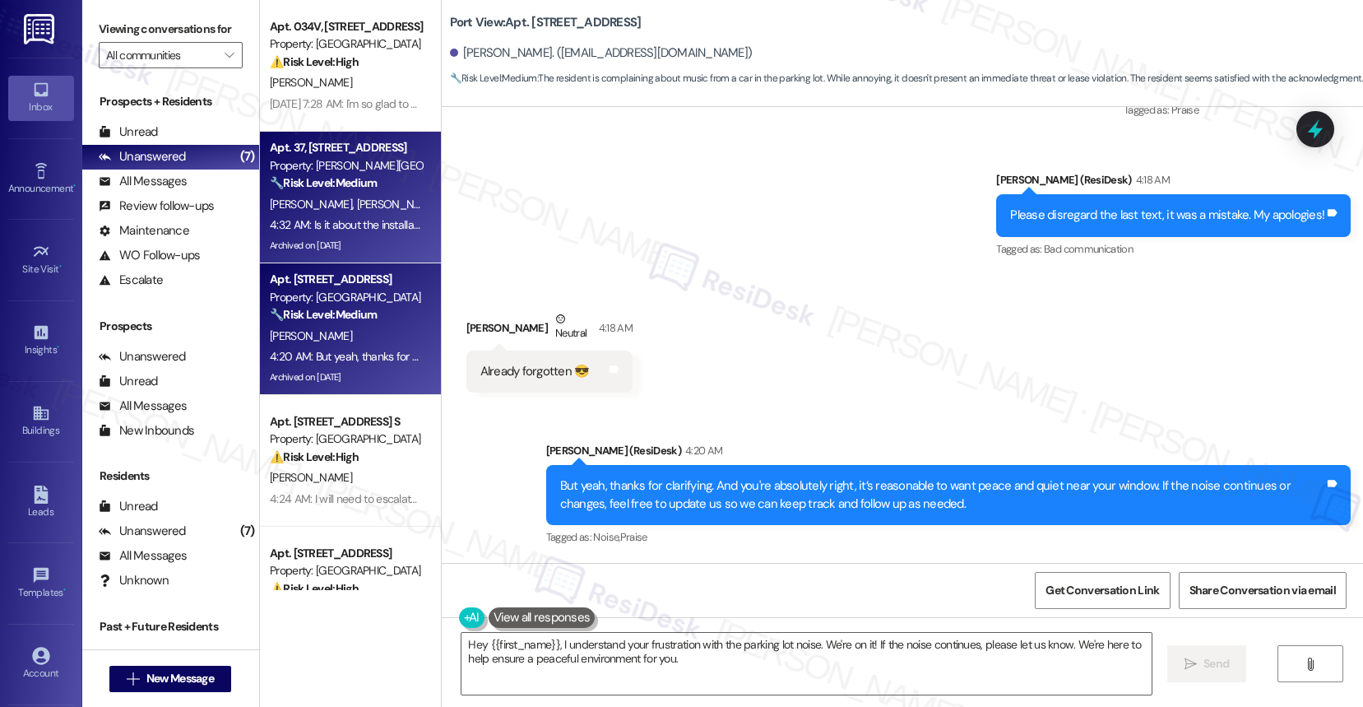
click at [344, 205] on div "[PERSON_NAME] [PERSON_NAME]" at bounding box center [345, 204] width 155 height 21
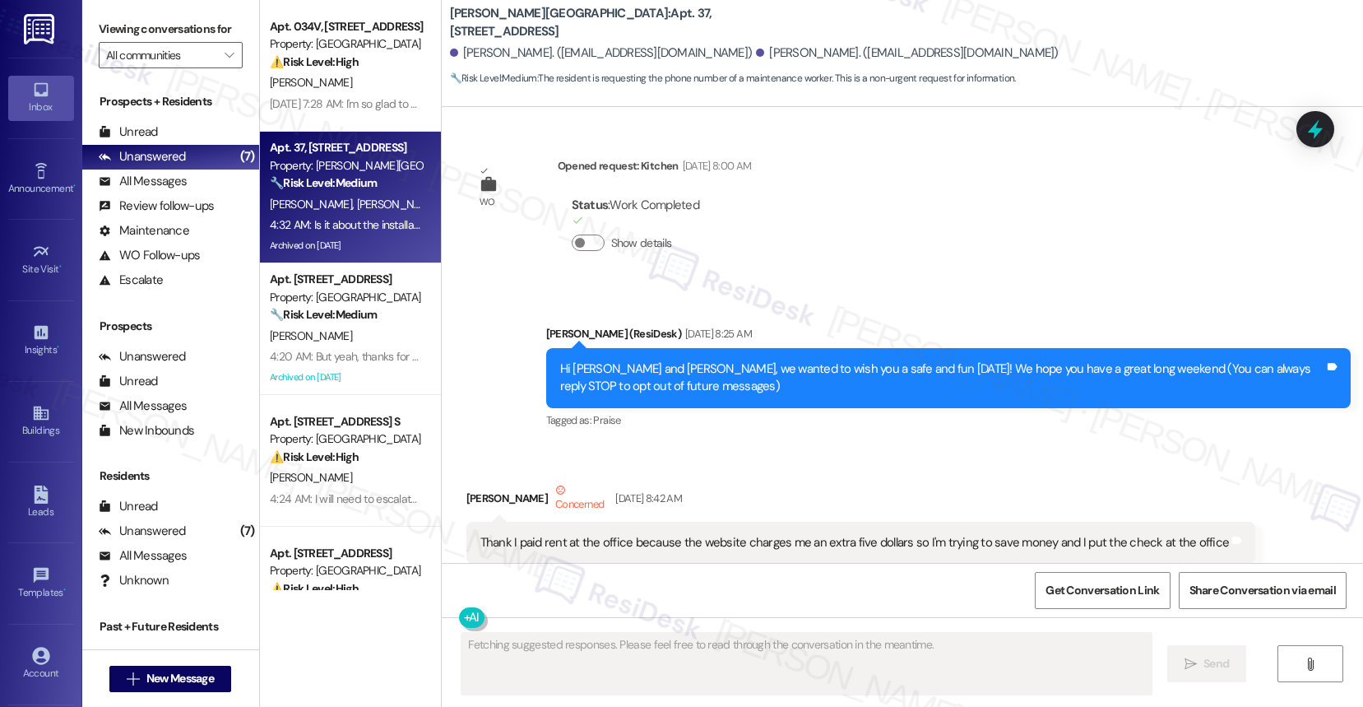
scroll to position [102789, 0]
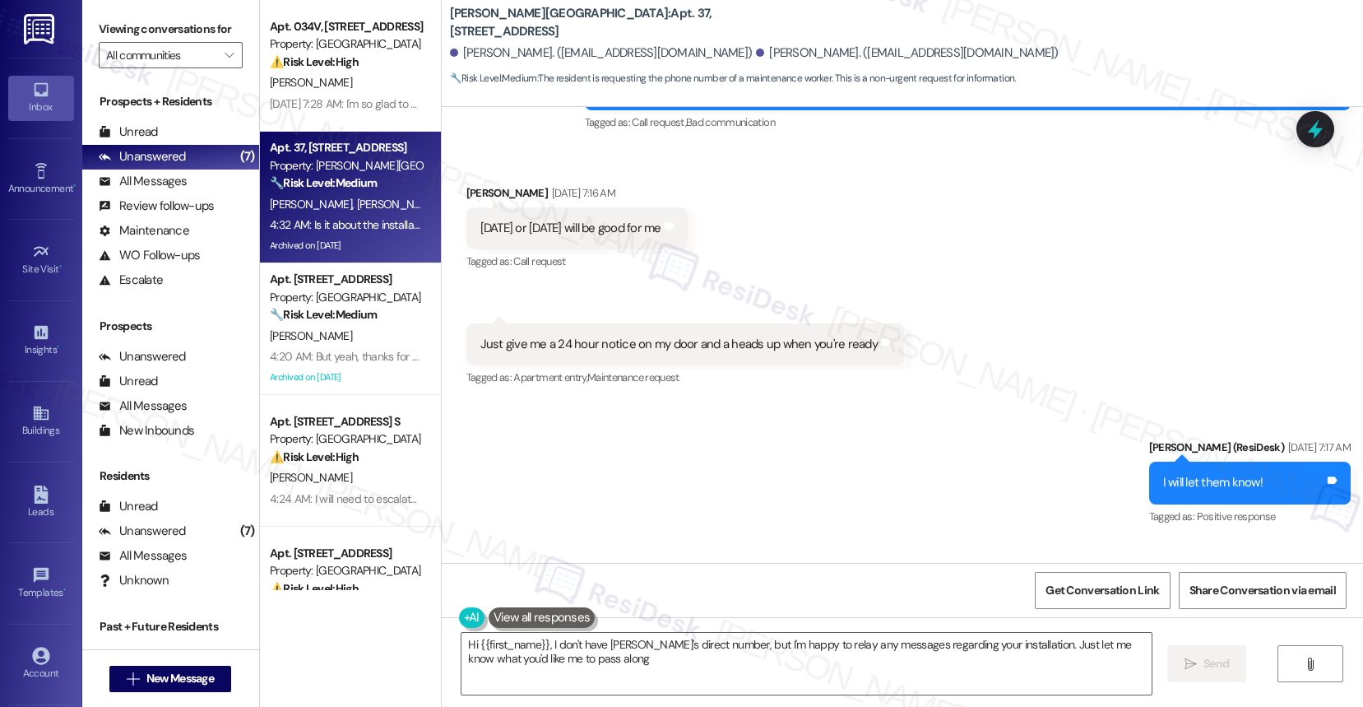
type textarea "Hi {{first_name}}, I don't have [PERSON_NAME]'s direct number, but I'm happy to…"
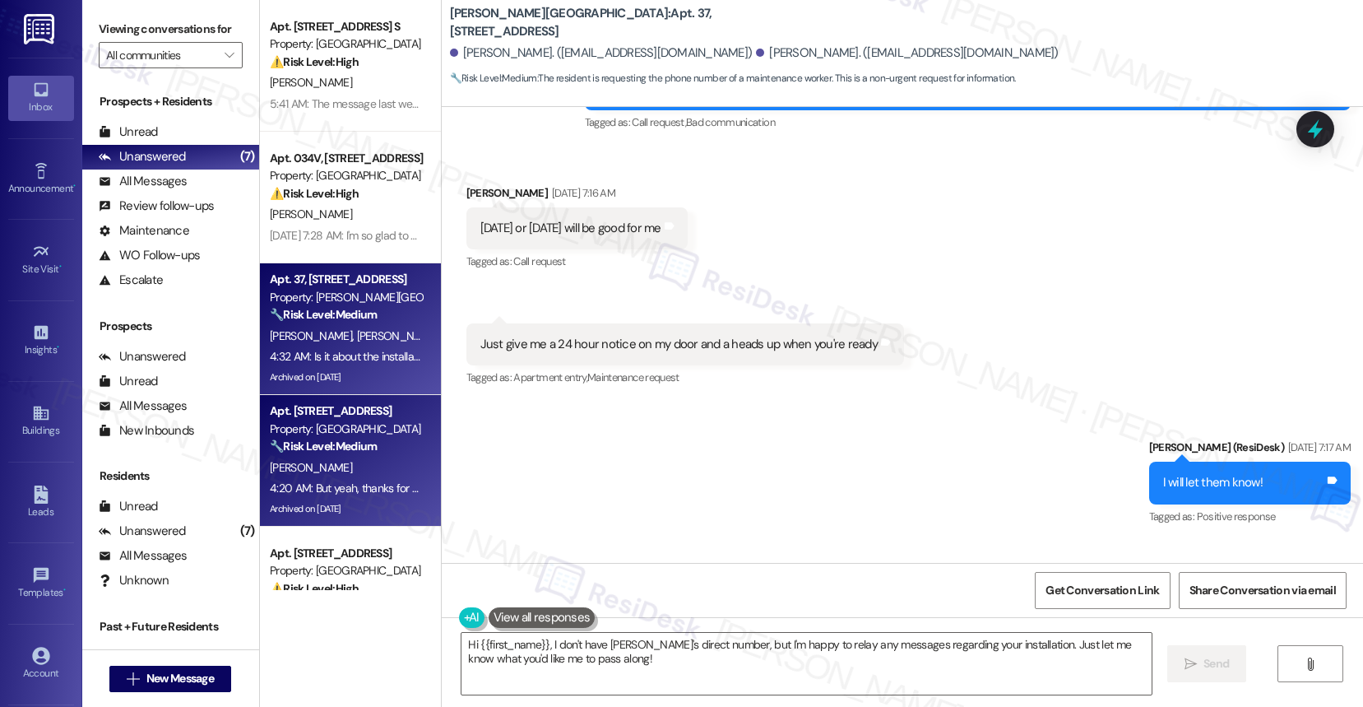
click at [355, 454] on div "🔧 Risk Level: Medium The resident is complaining about music from a car in the …" at bounding box center [346, 446] width 152 height 17
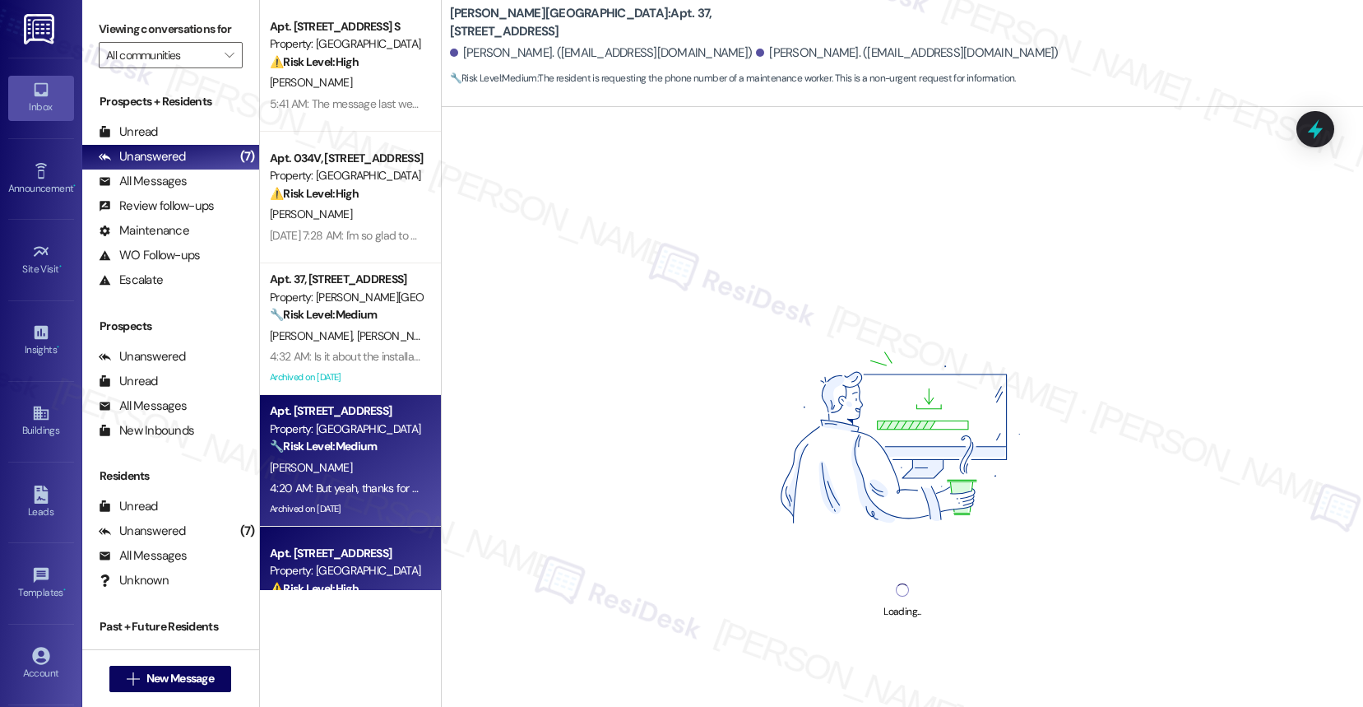
click at [347, 568] on div "Property: [GEOGRAPHIC_DATA]" at bounding box center [346, 570] width 152 height 17
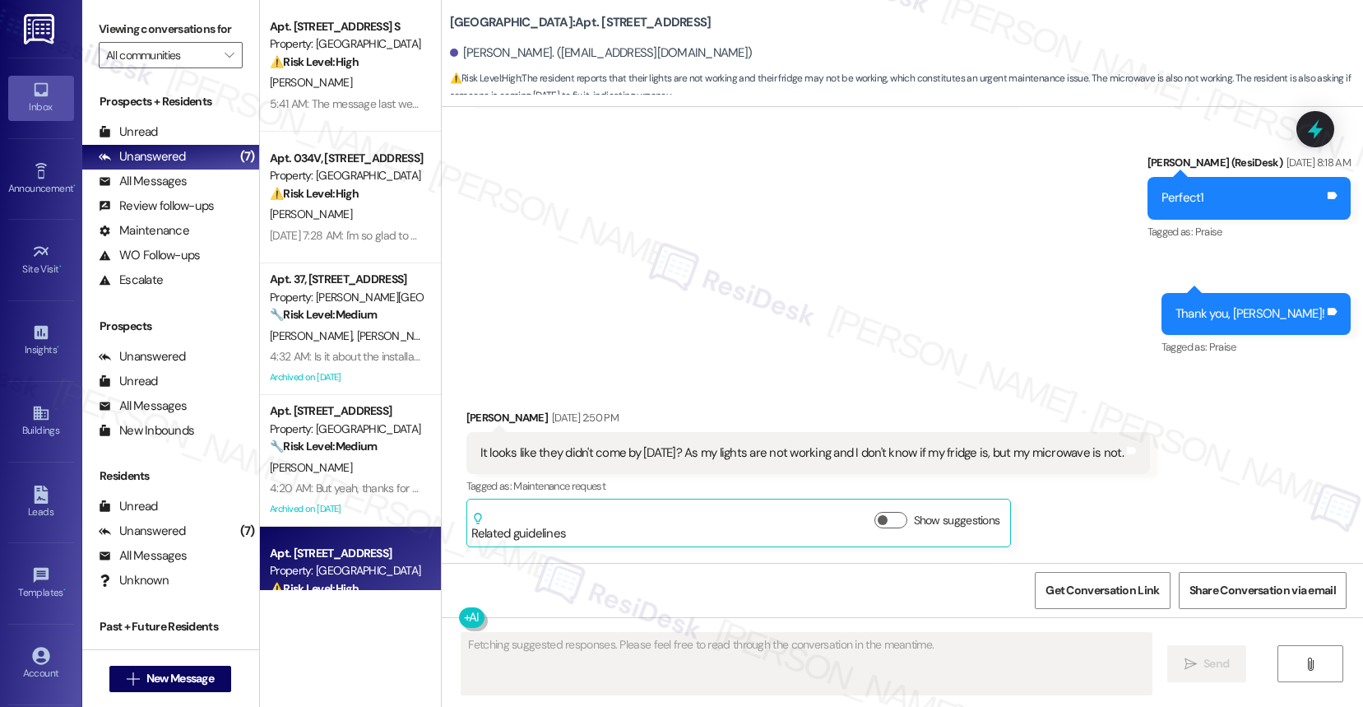
scroll to position [8749, 0]
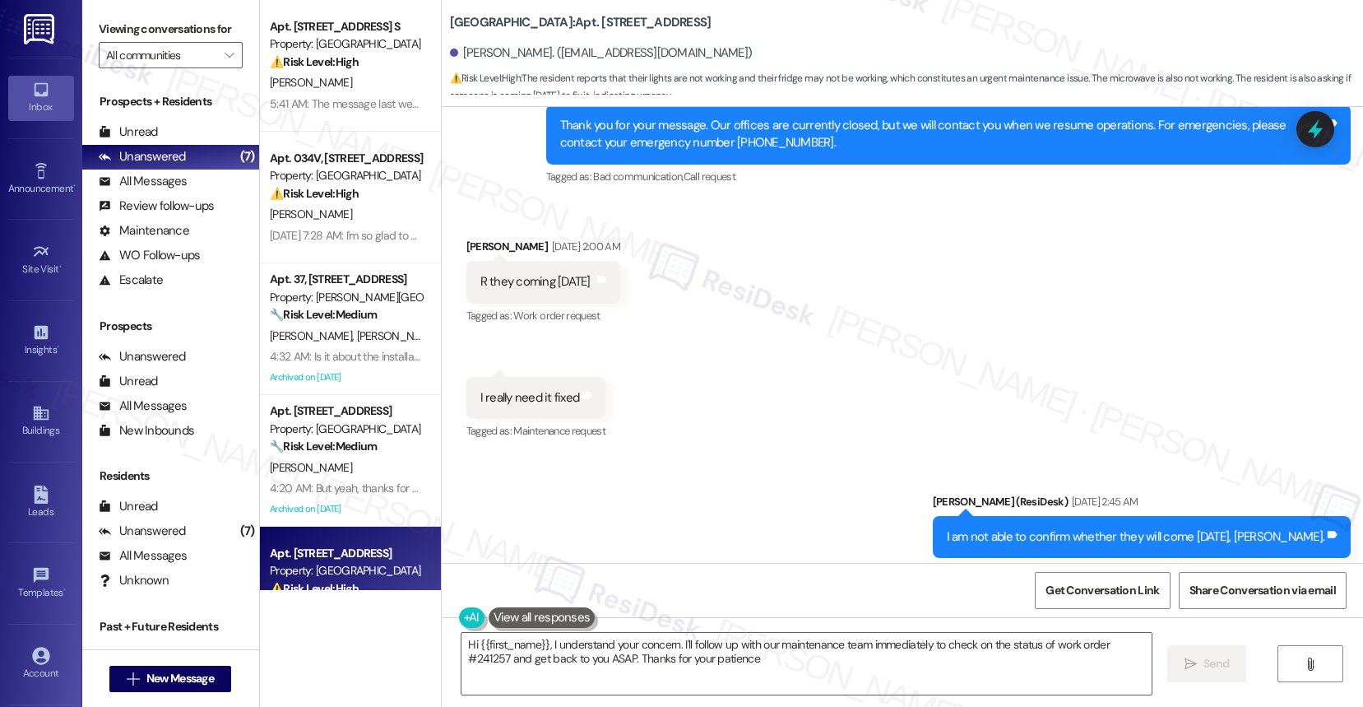
type textarea "Hi {{first_name}}, I understand your concern. I'll follow up with our maintenan…"
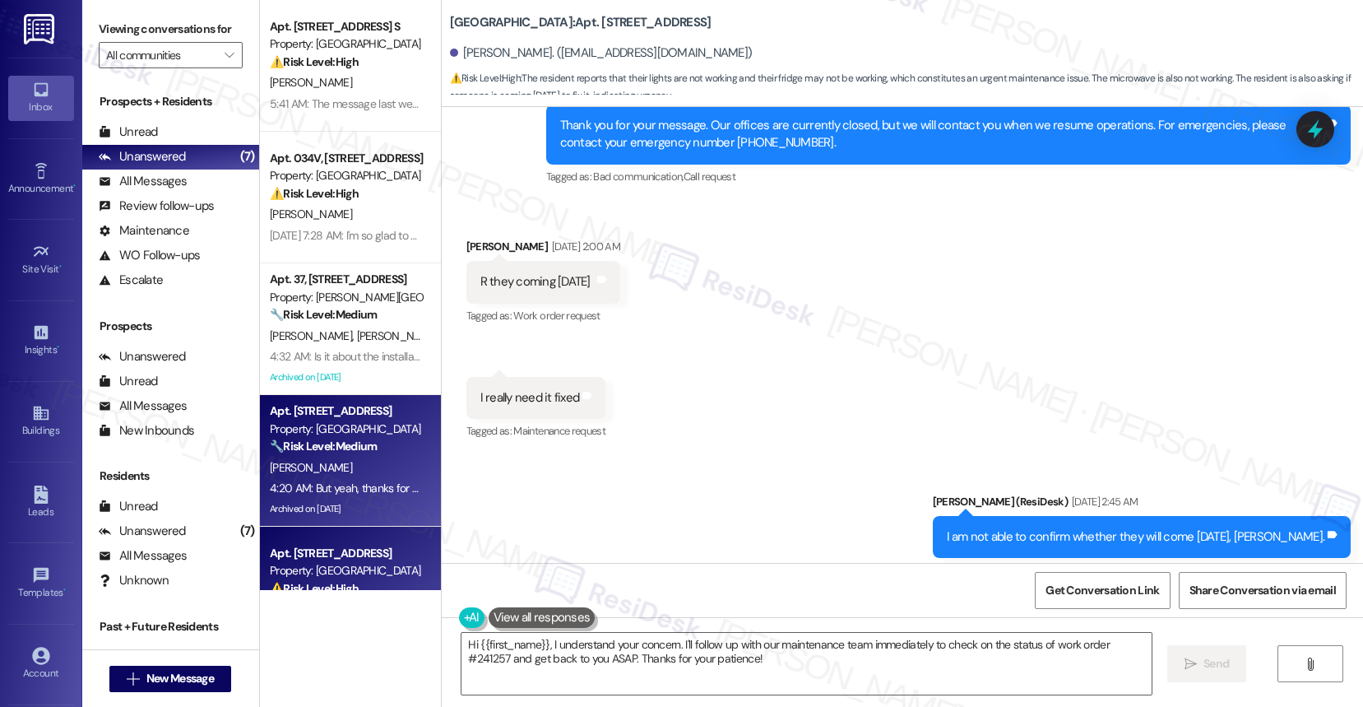
click at [340, 500] on div "Archived on [DATE]" at bounding box center [345, 509] width 155 height 21
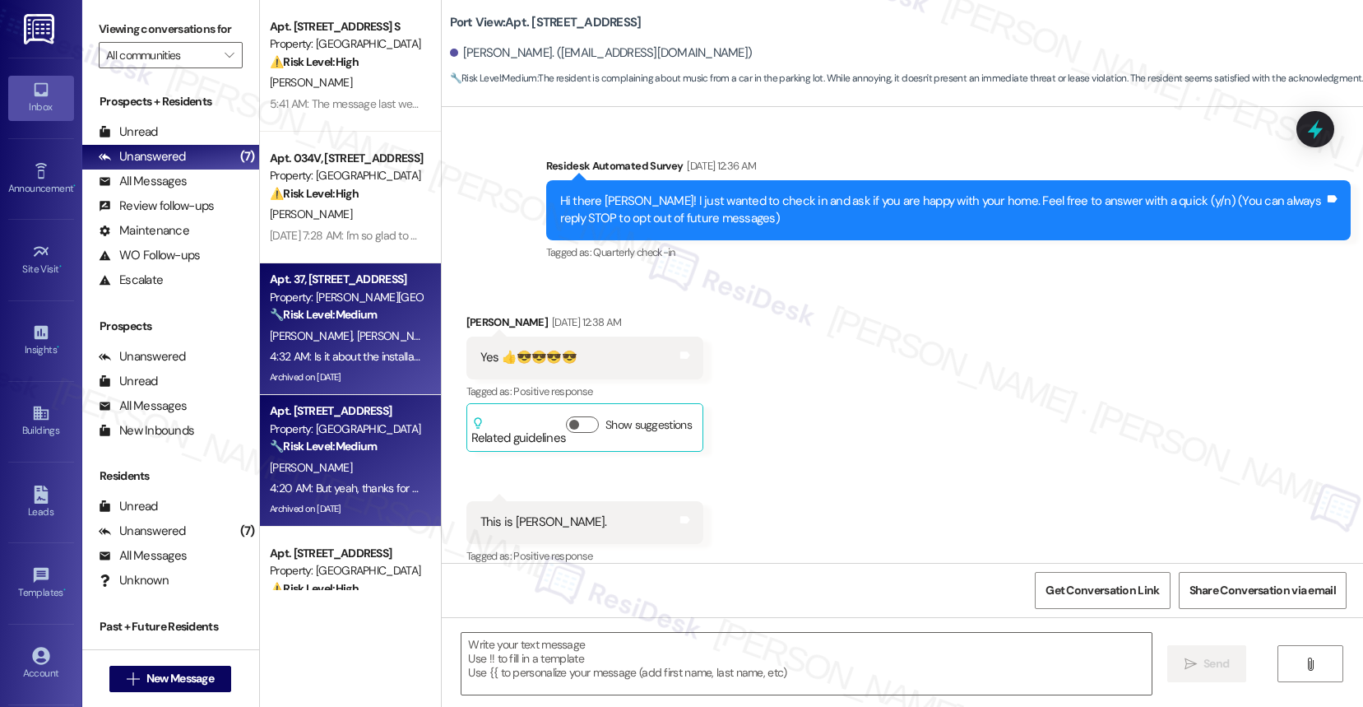
type textarea "Fetching suggested responses. Please feel free to read through the conversation…"
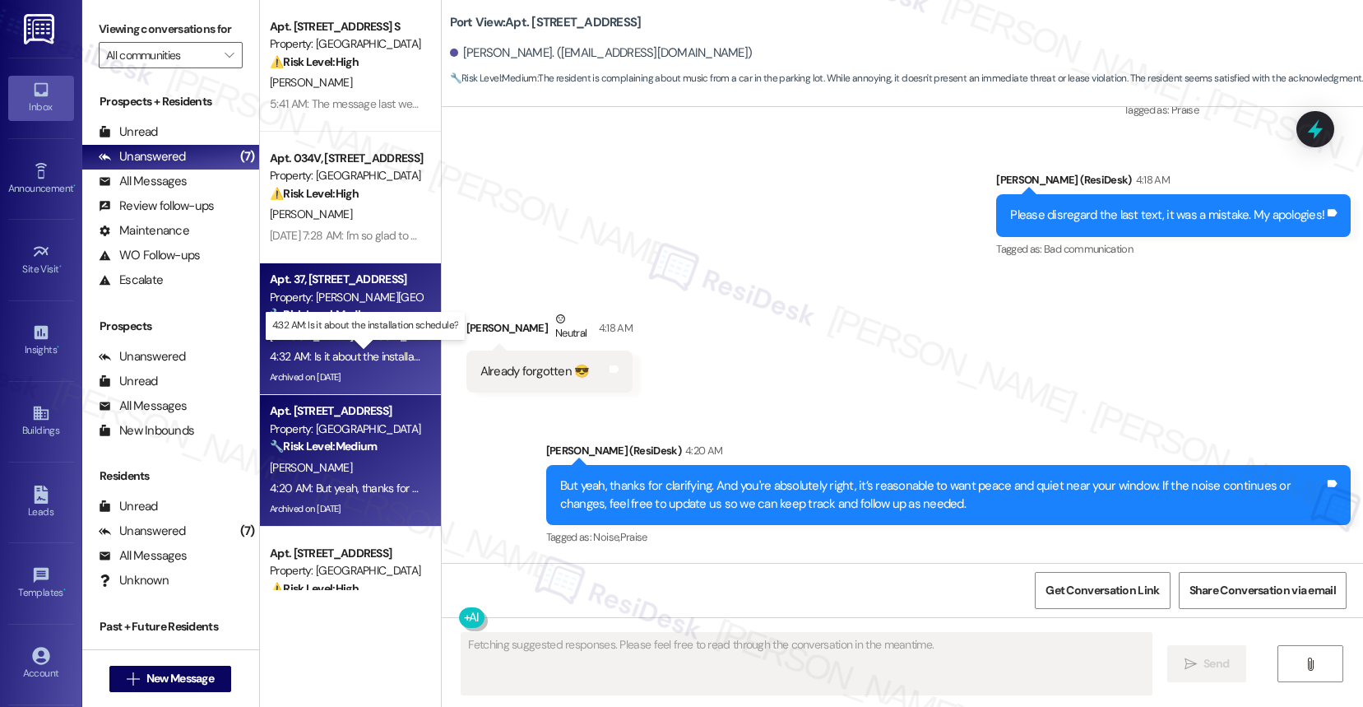
click at [348, 350] on div "4:32 AM: Is it about the installation schedule? 4:32 AM: Is it about the instal…" at bounding box center [376, 356] width 213 height 15
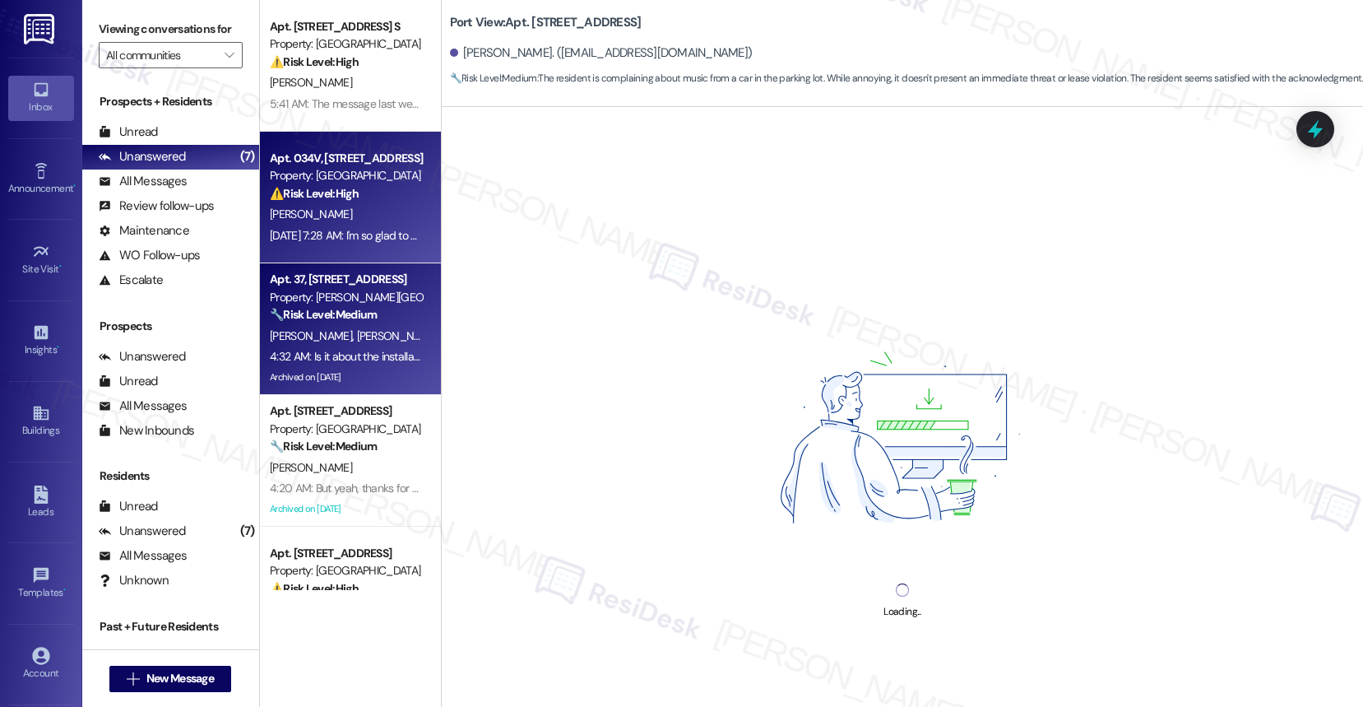
click at [345, 226] on div "[DATE] 7:28 AM: I'm so glad to know that your home is meeting your expectations…" at bounding box center [345, 235] width 155 height 21
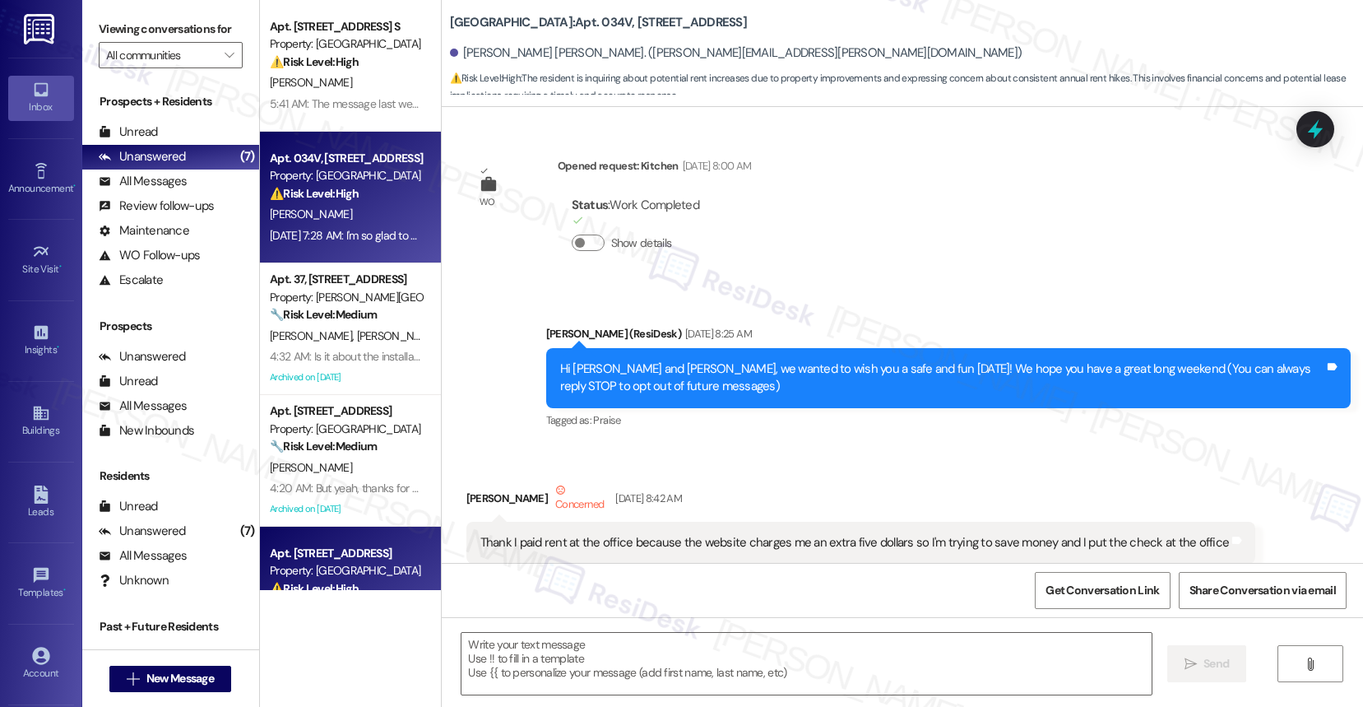
click at [346, 623] on div "[DATE] 2:45 AM: Just a reminder that work orders are completed in the order the…" at bounding box center [761, 630] width 982 height 15
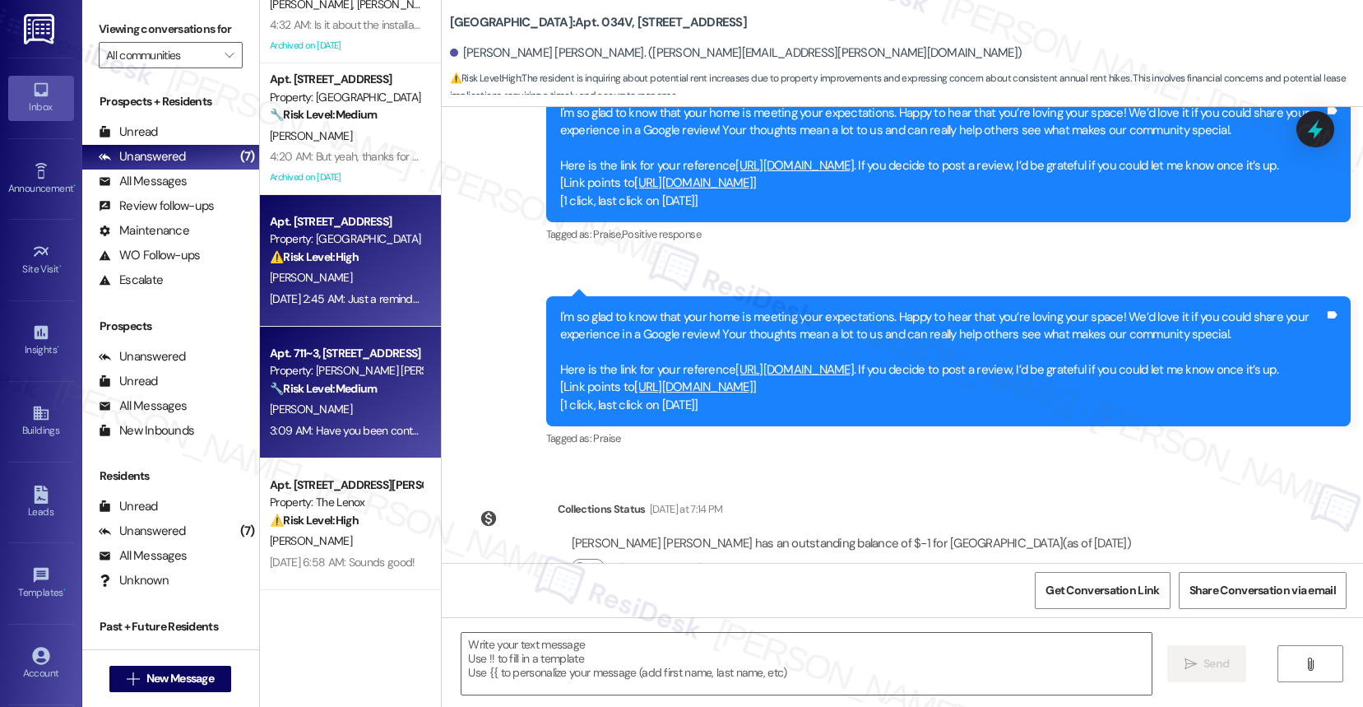
scroll to position [3978, 0]
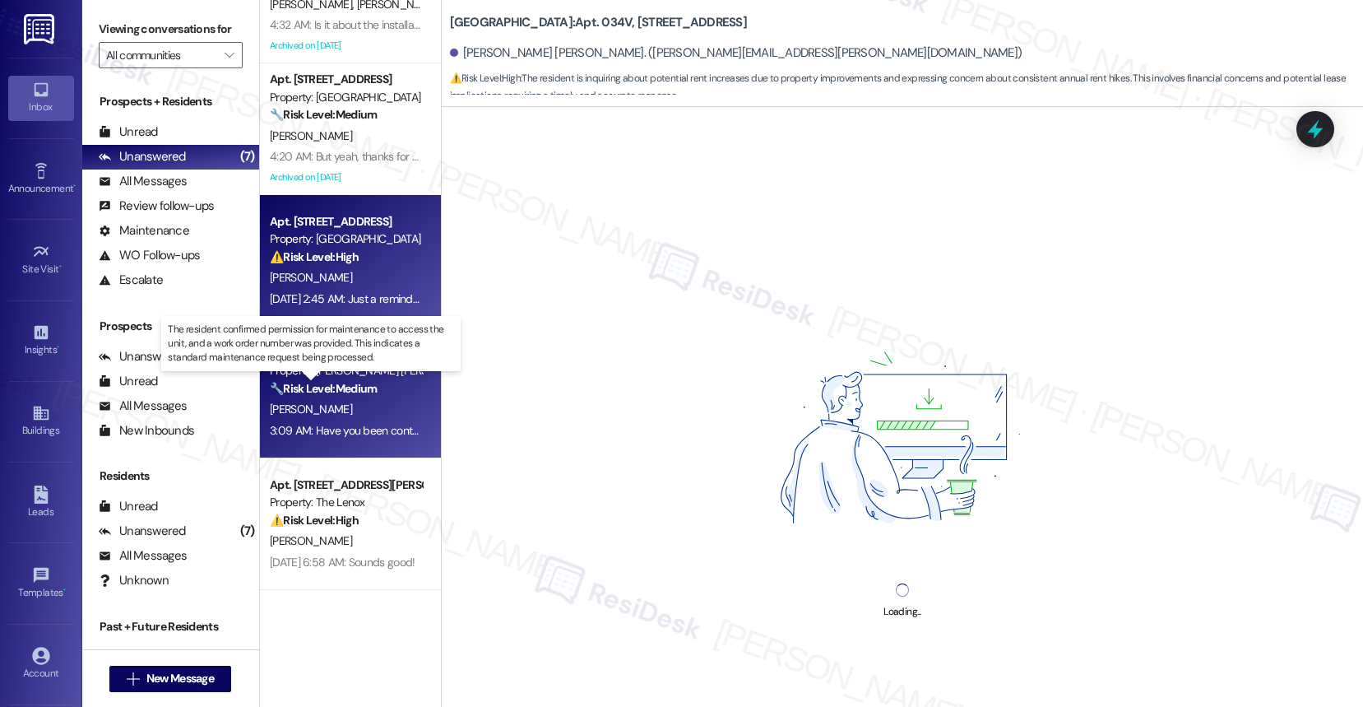
click at [343, 389] on strong "🔧 Risk Level: Medium" at bounding box center [323, 388] width 107 height 15
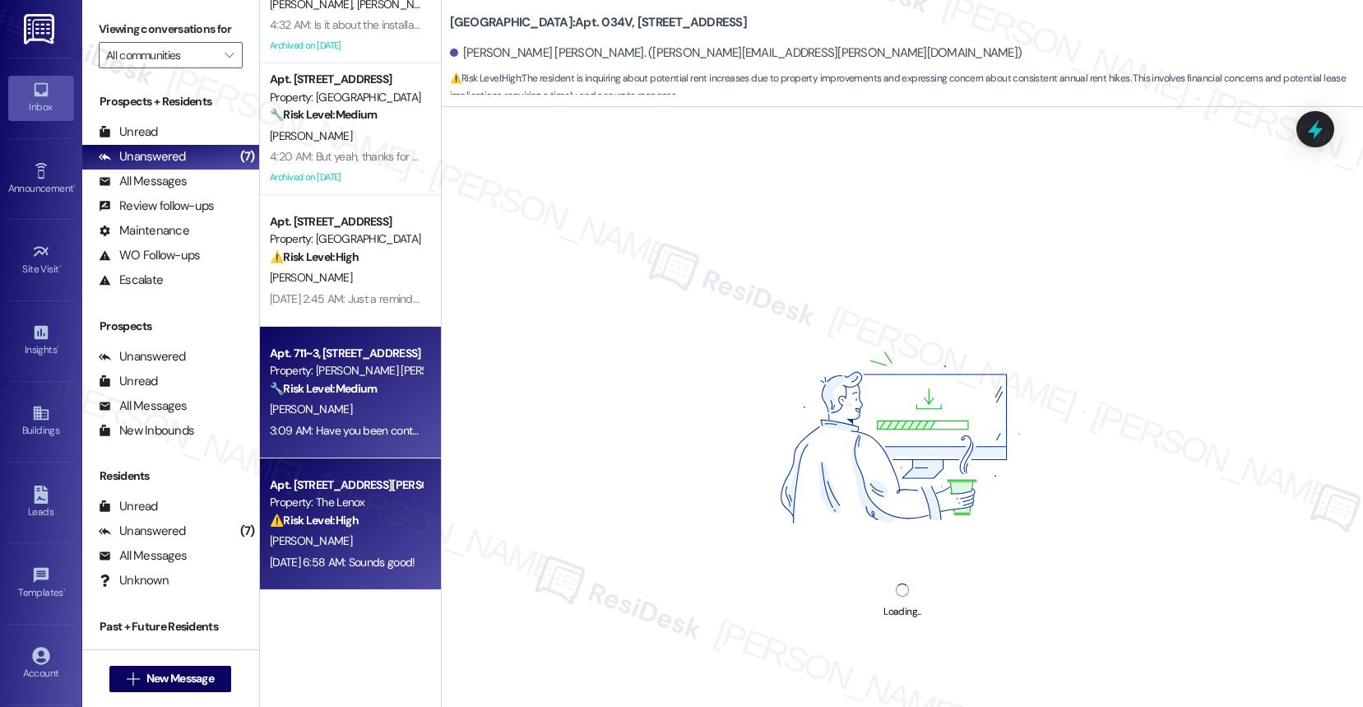
click at [352, 484] on div "Apt. [STREET_ADDRESS][PERSON_NAME]" at bounding box center [346, 484] width 152 height 17
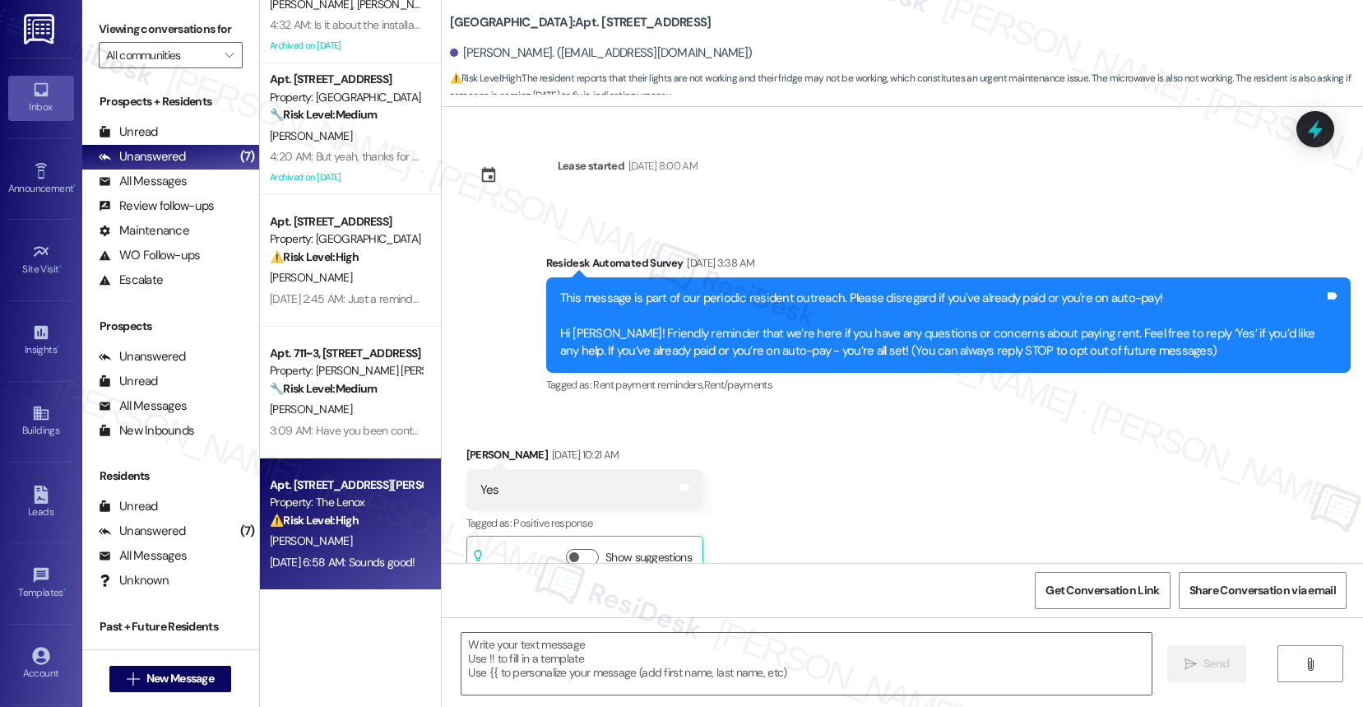
scroll to position [8898, 0]
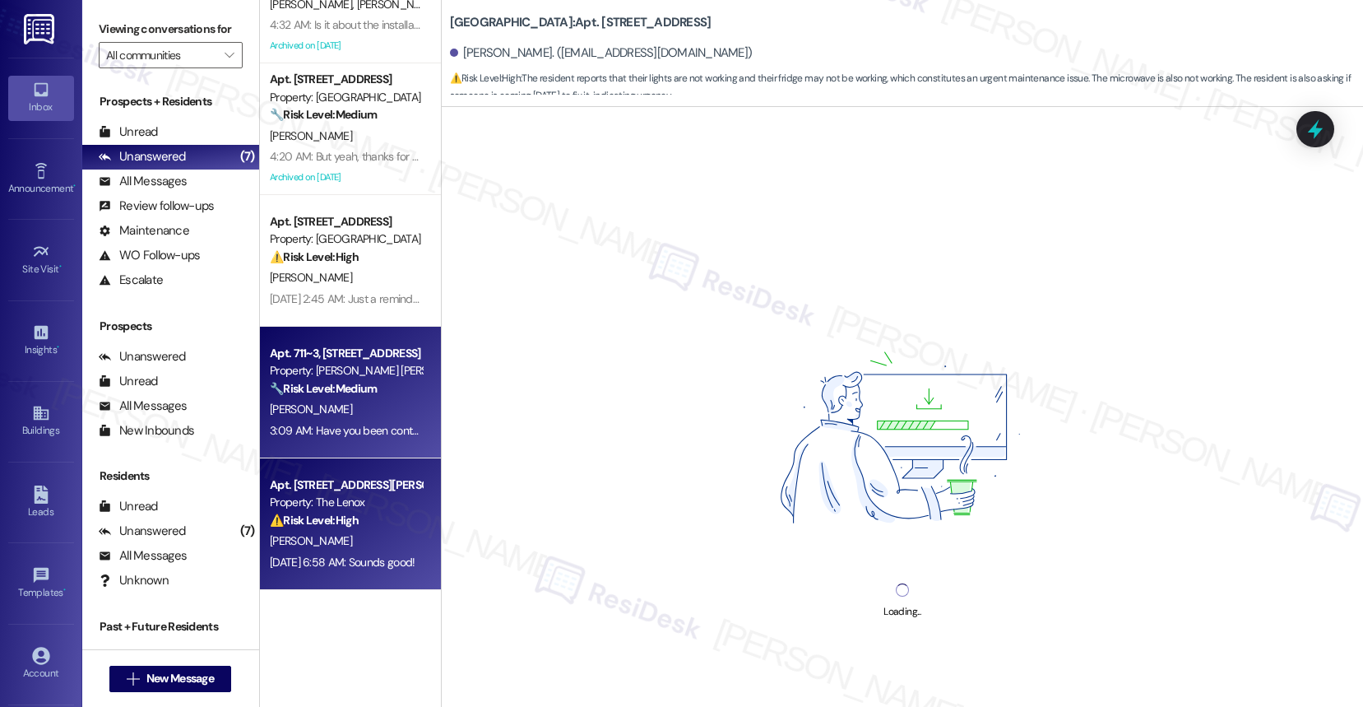
click at [341, 411] on div "[PERSON_NAME]" at bounding box center [345, 409] width 155 height 21
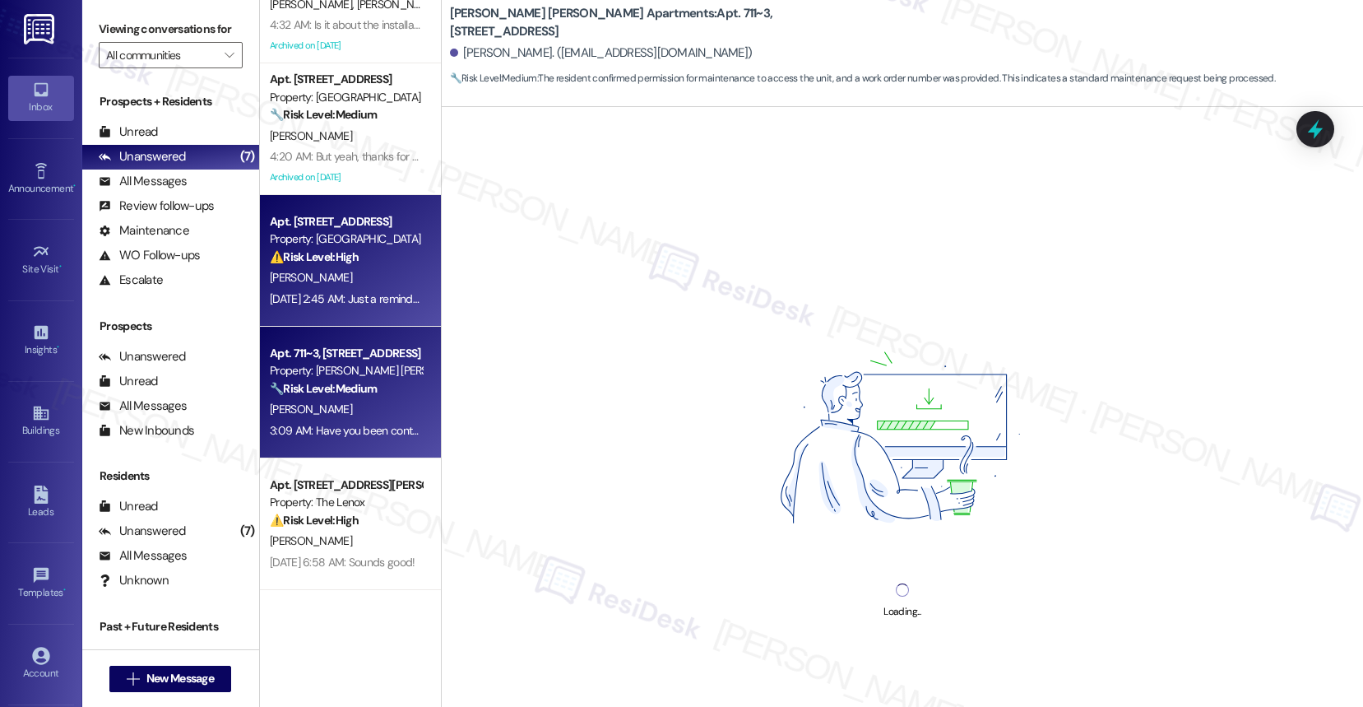
click at [344, 307] on div "[DATE] 2:45 AM: Just a reminder that work orders are completed in the order the…" at bounding box center [345, 299] width 155 height 21
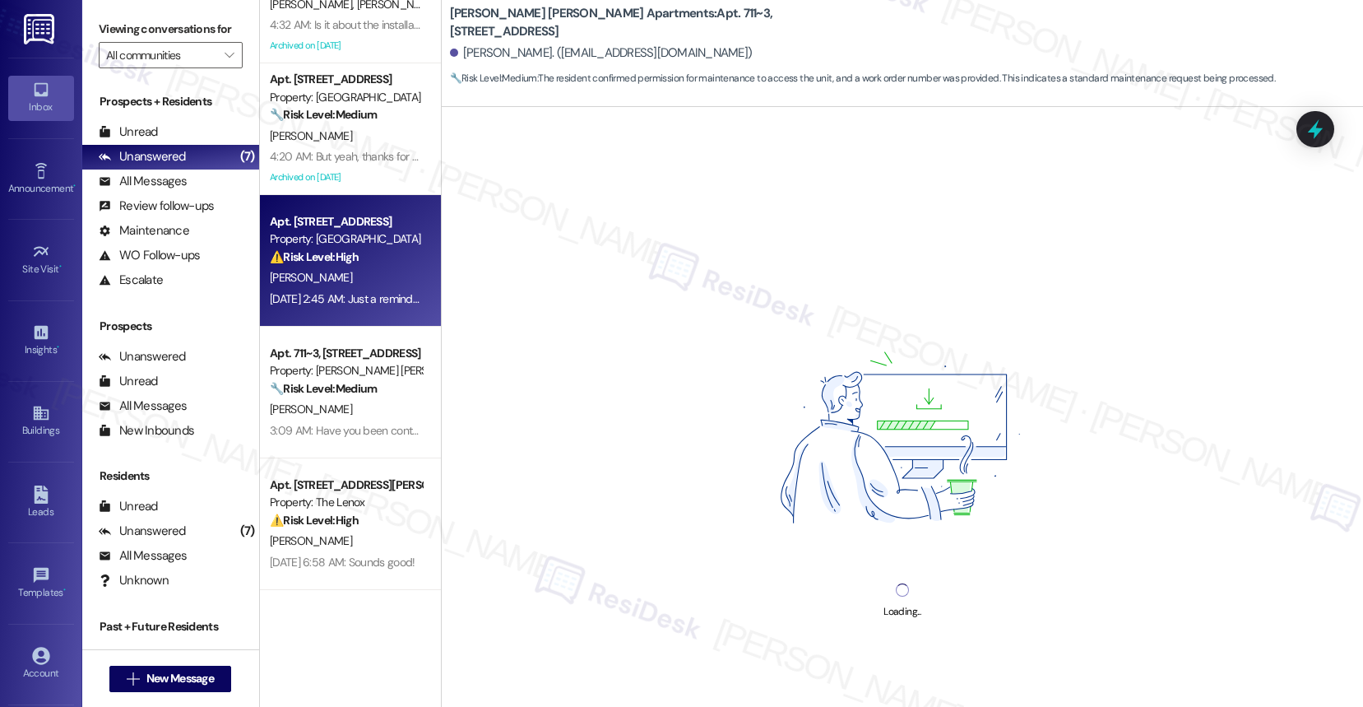
click at [344, 307] on div "[DATE] 2:45 AM: Just a reminder that work orders are completed in the order the…" at bounding box center [345, 299] width 155 height 21
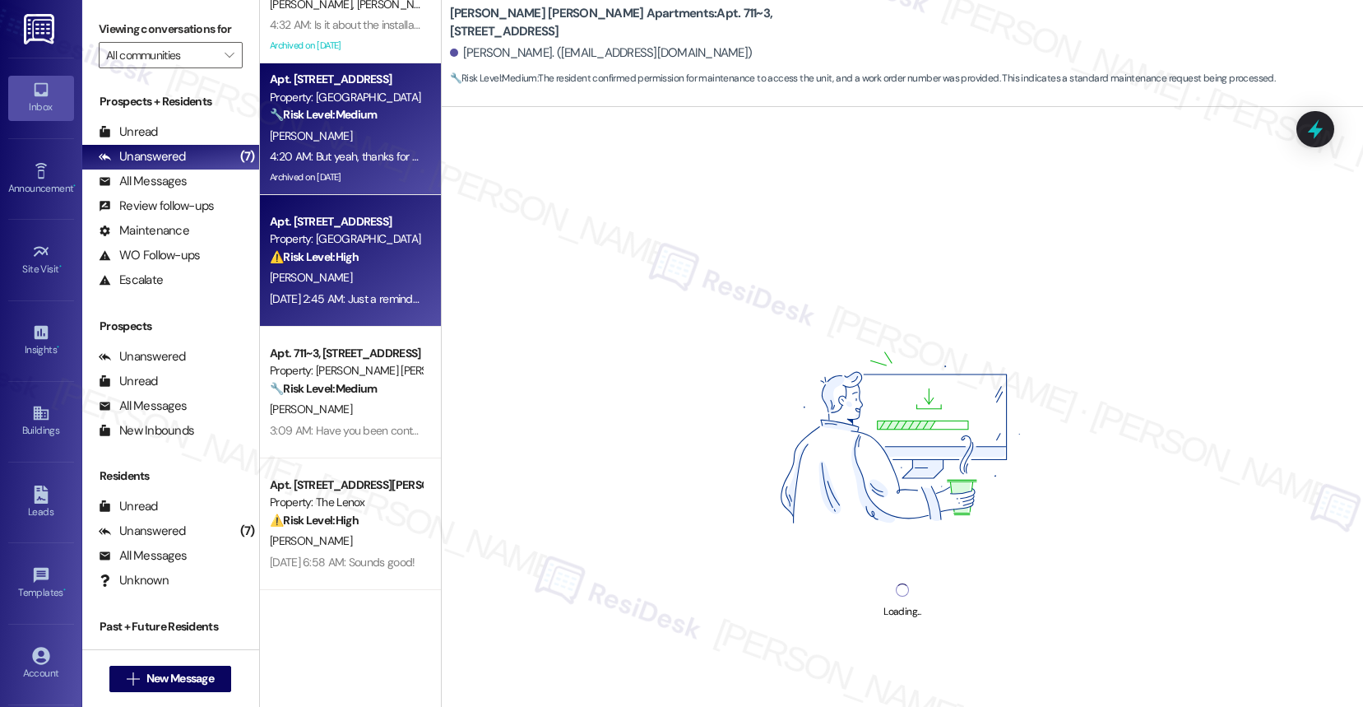
click at [349, 174] on div "Archived on [DATE]" at bounding box center [345, 177] width 155 height 21
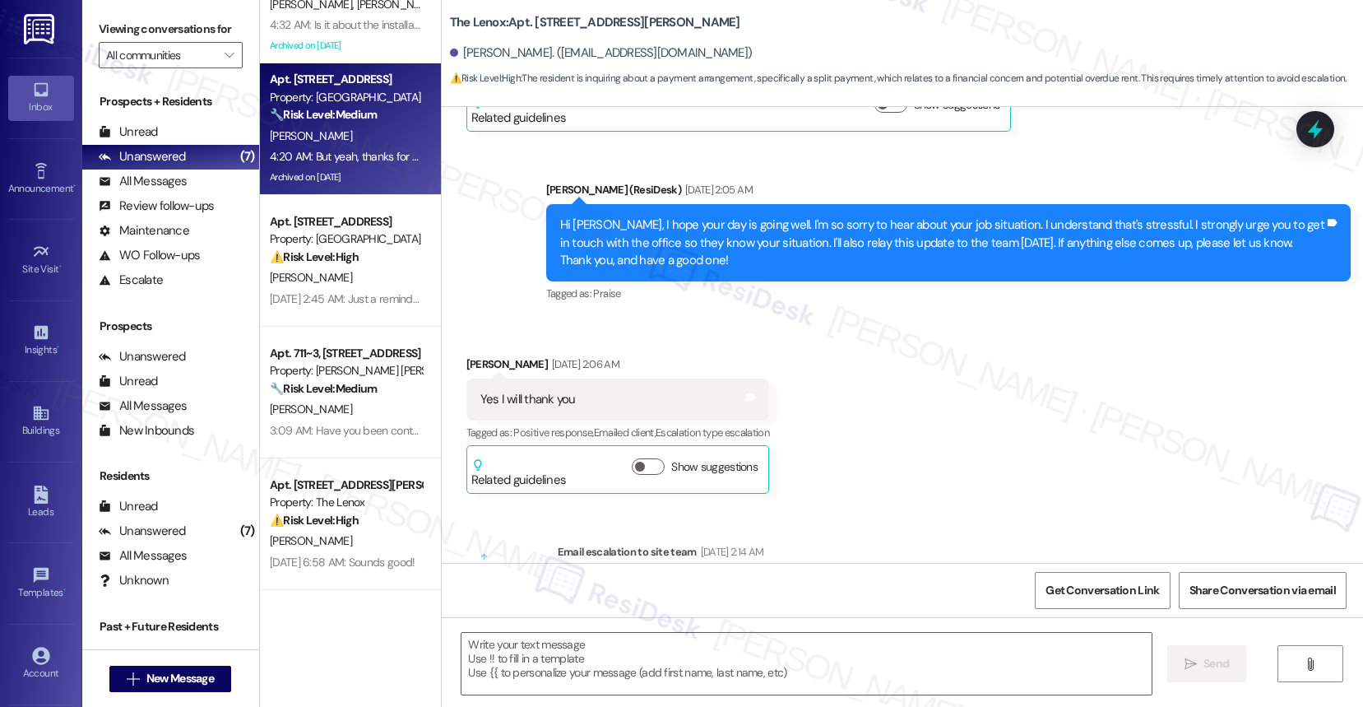
click at [349, 174] on div "Archived on [DATE]" at bounding box center [345, 177] width 155 height 21
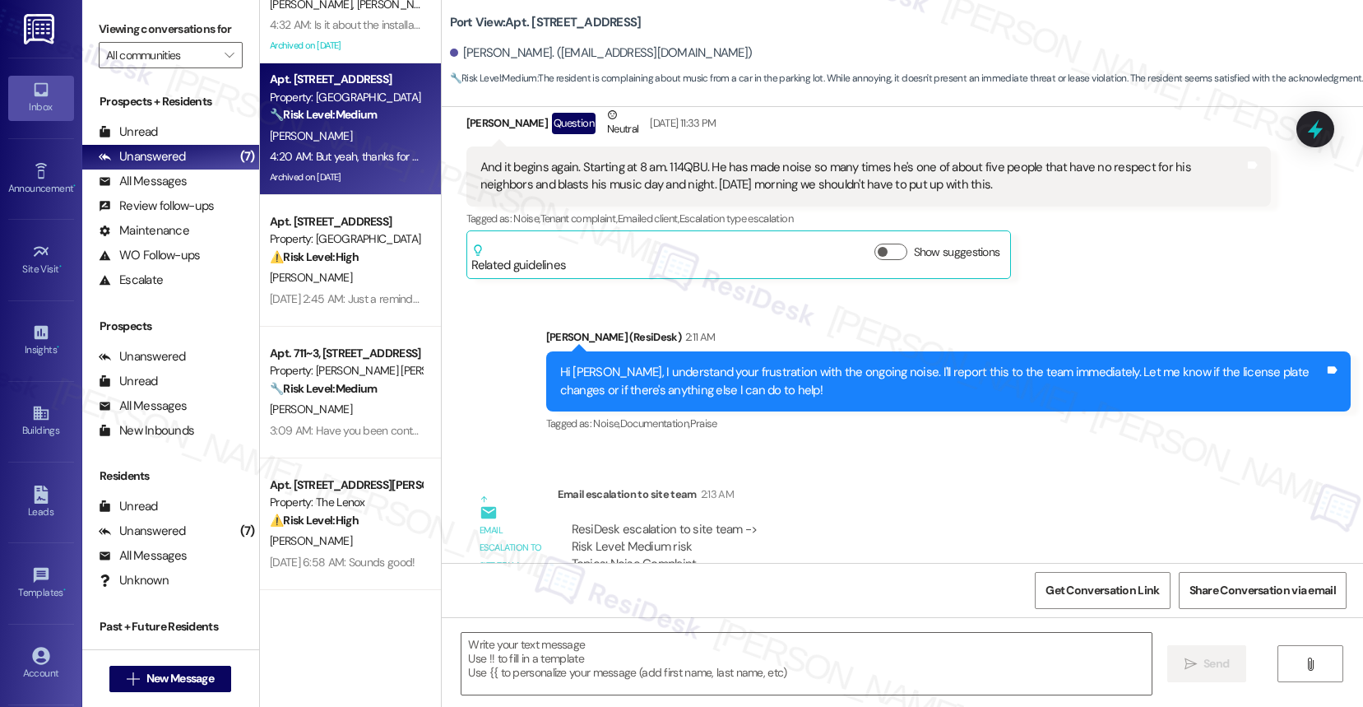
scroll to position [49973, 0]
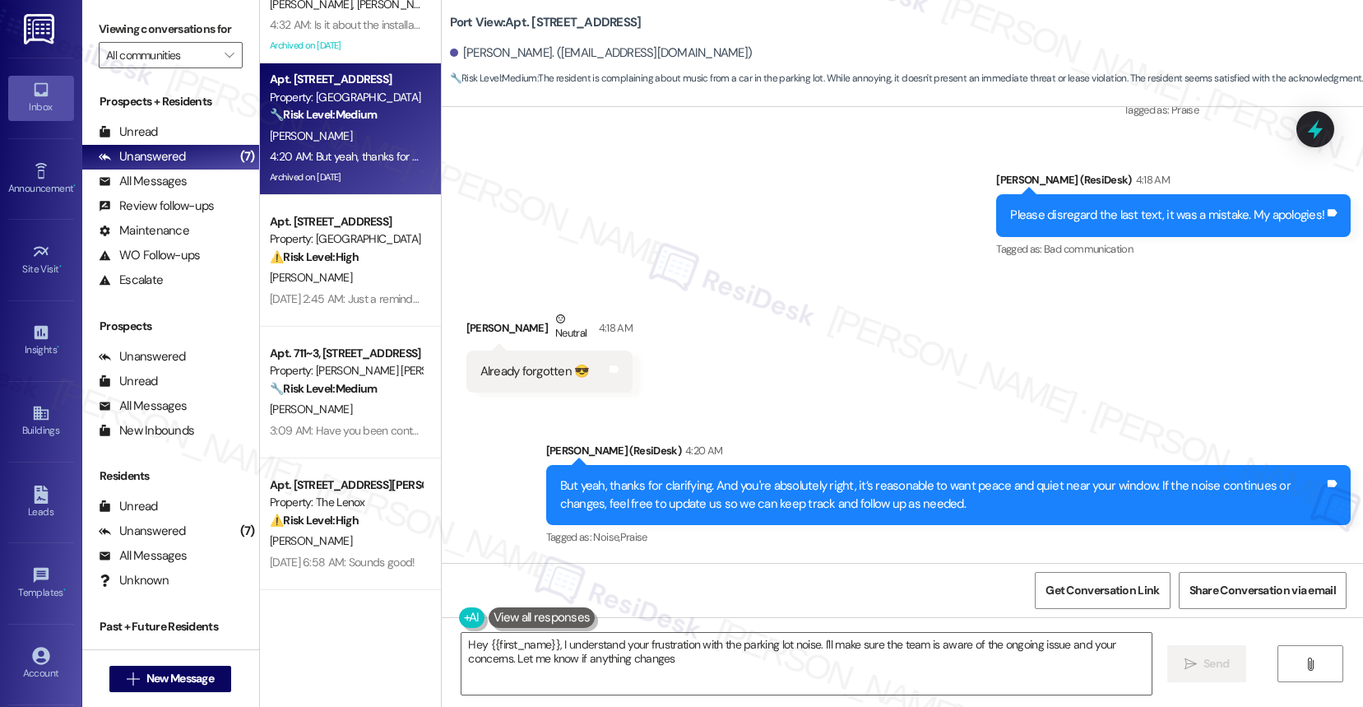
type textarea "Hey {{first_name}}, I understand your frustration with the parking lot noise. I…"
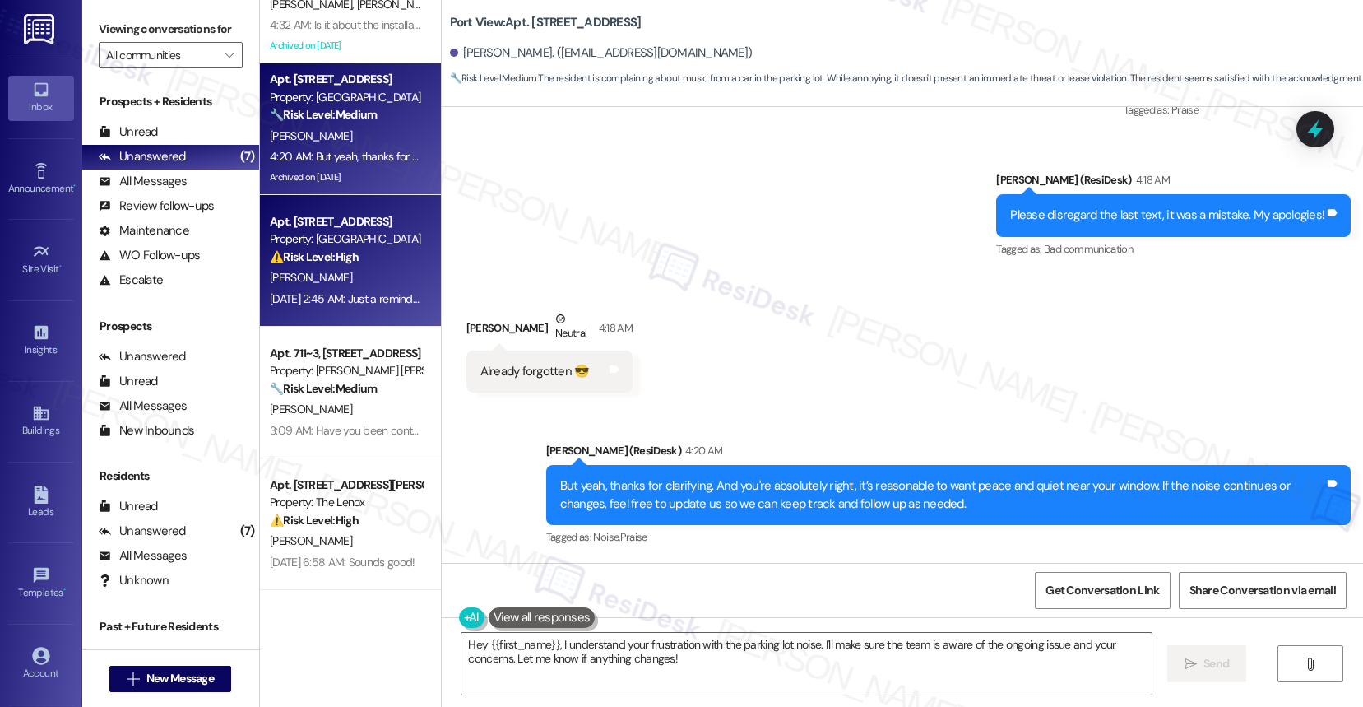
click at [320, 231] on div "Property: [GEOGRAPHIC_DATA]" at bounding box center [346, 238] width 152 height 17
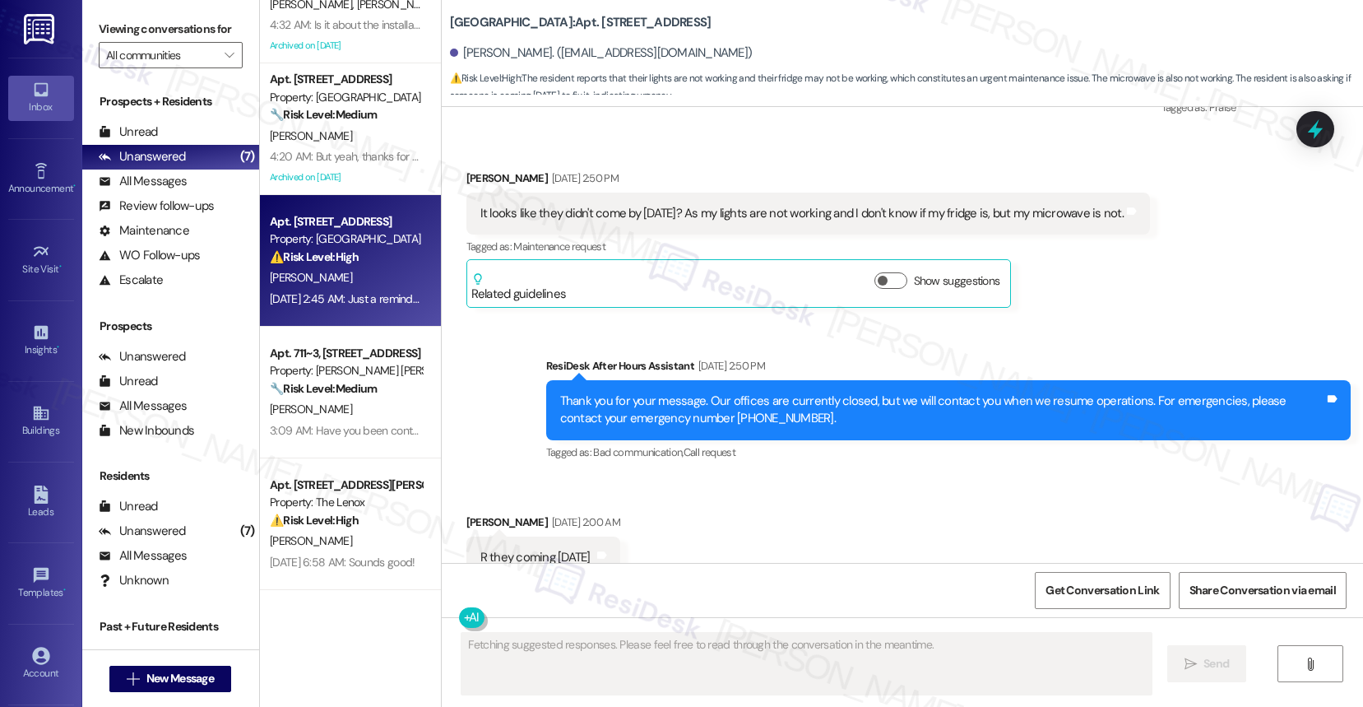
scroll to position [8898, 0]
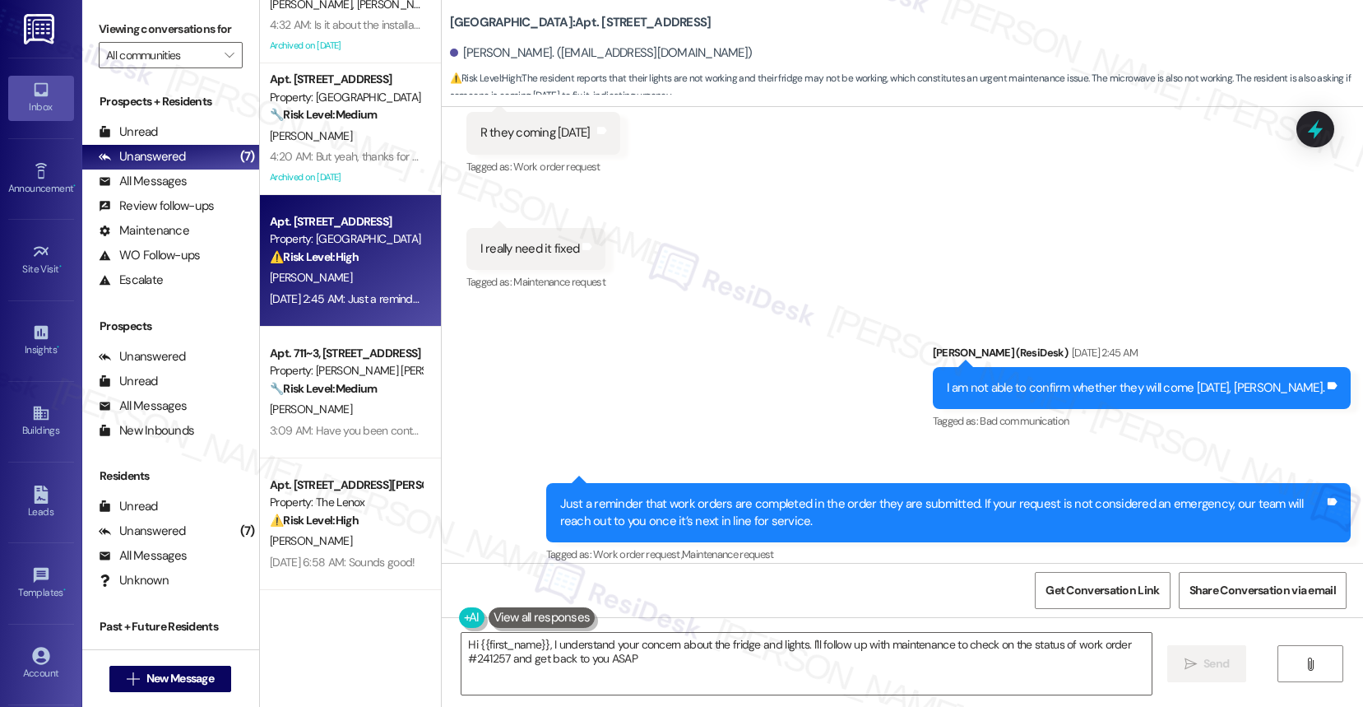
type textarea "Hi {{first_name}}, I understand your concern about the fridge and lights. I'll …"
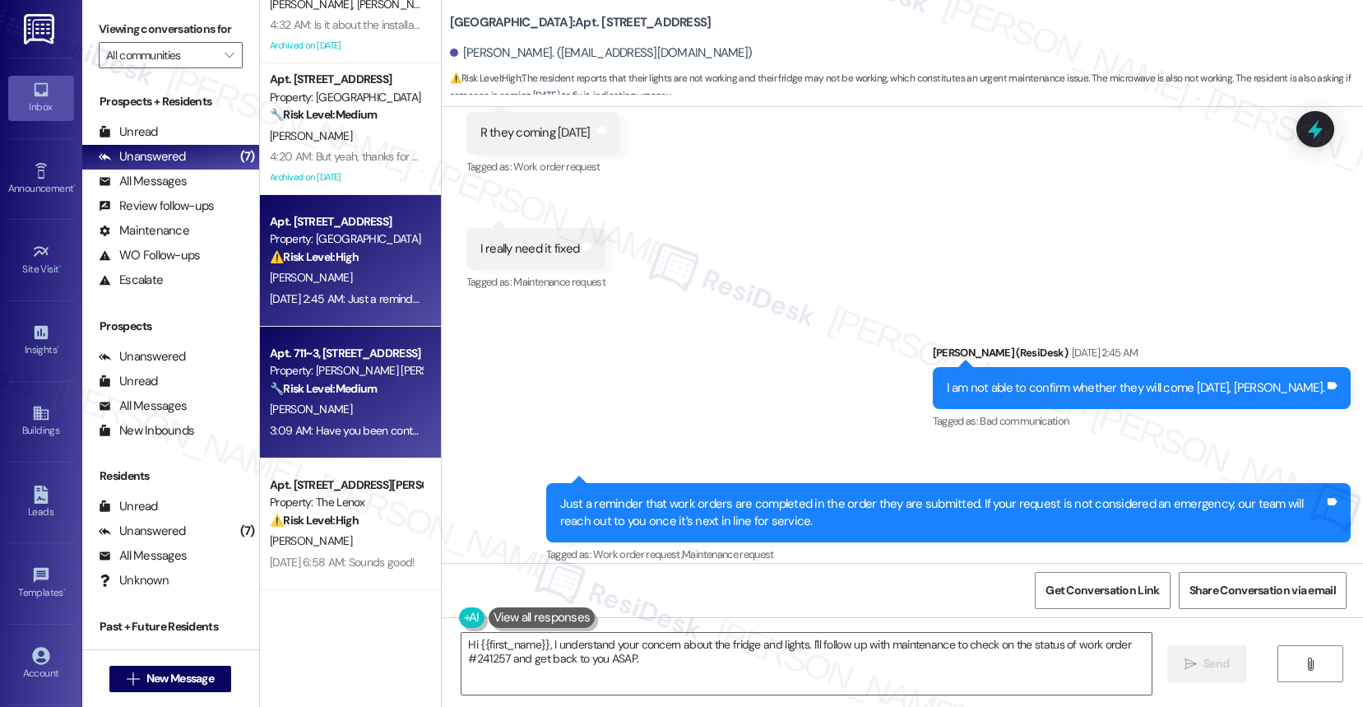
click at [346, 332] on div "Apt. 711~3, [STREET_ADDRESS] Property: [PERSON_NAME] [PERSON_NAME] Apartments 🔧…" at bounding box center [350, 393] width 181 height 132
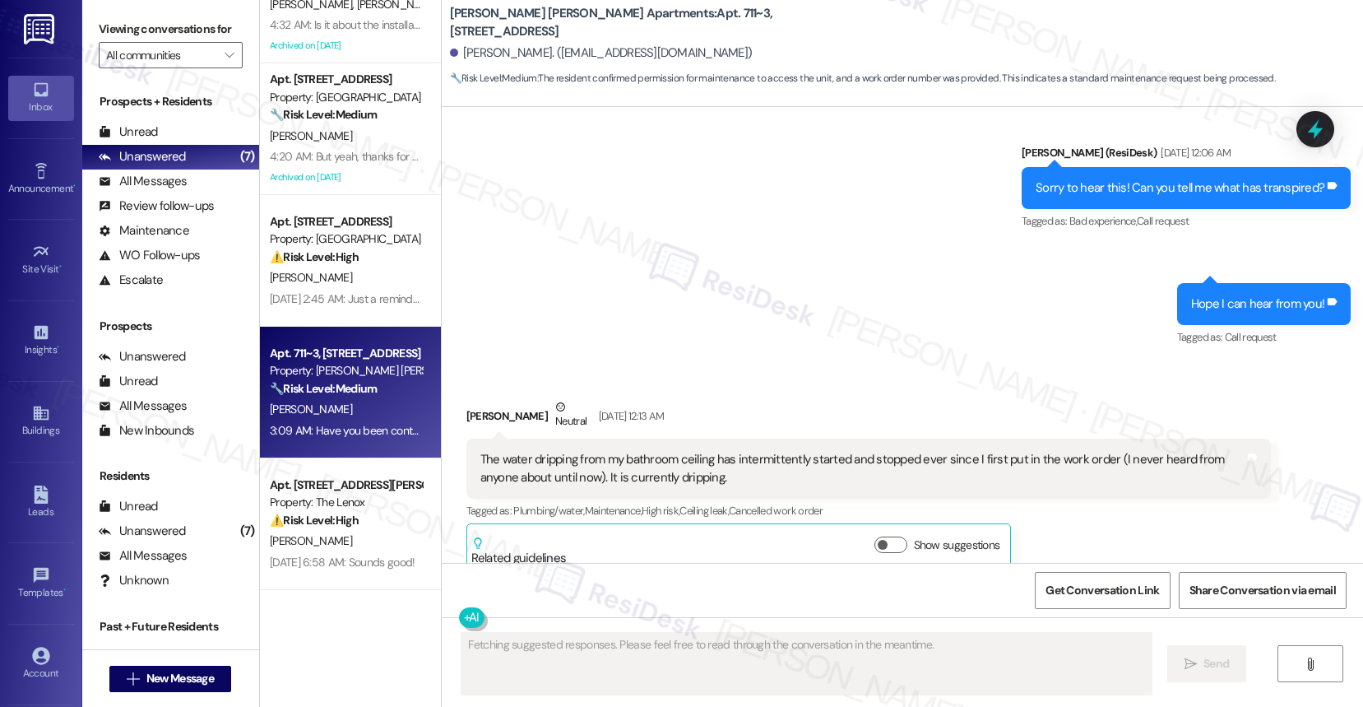
scroll to position [5333, 0]
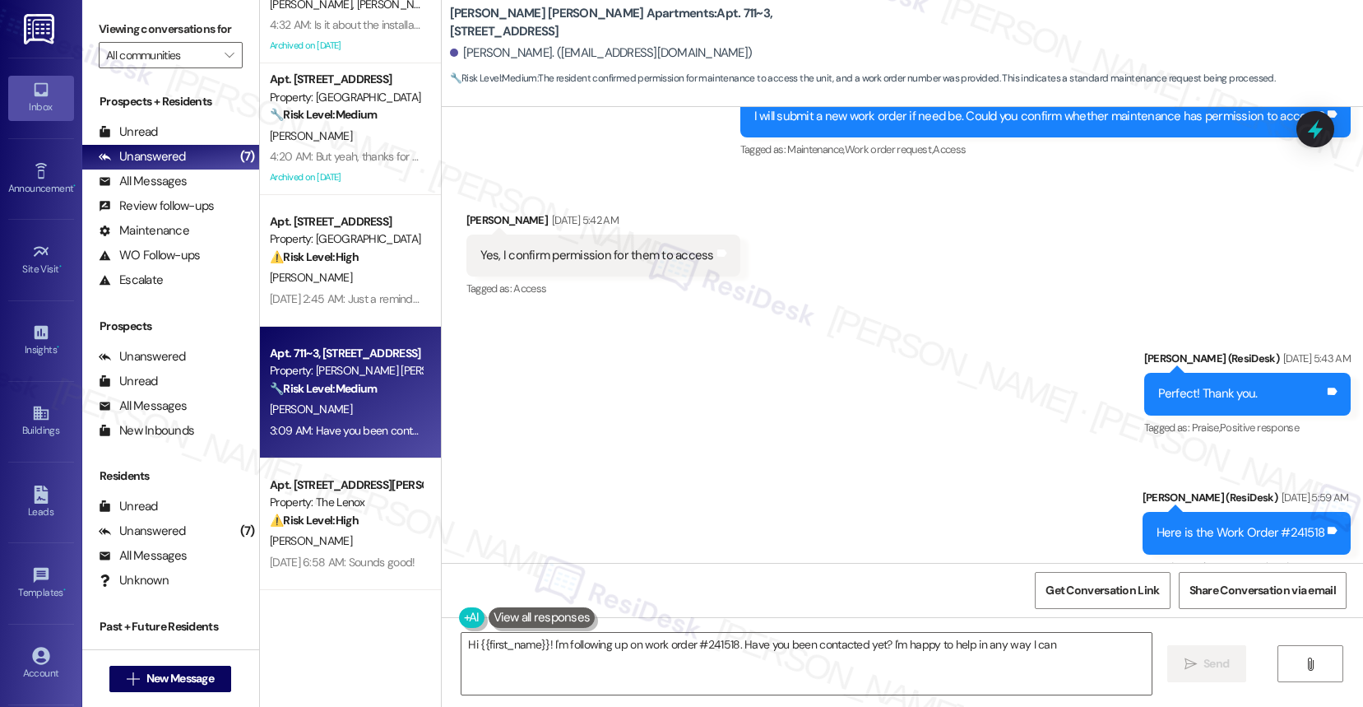
type textarea "Hi {{first_name}}! I'm following up on work order #241518. Have you been contac…"
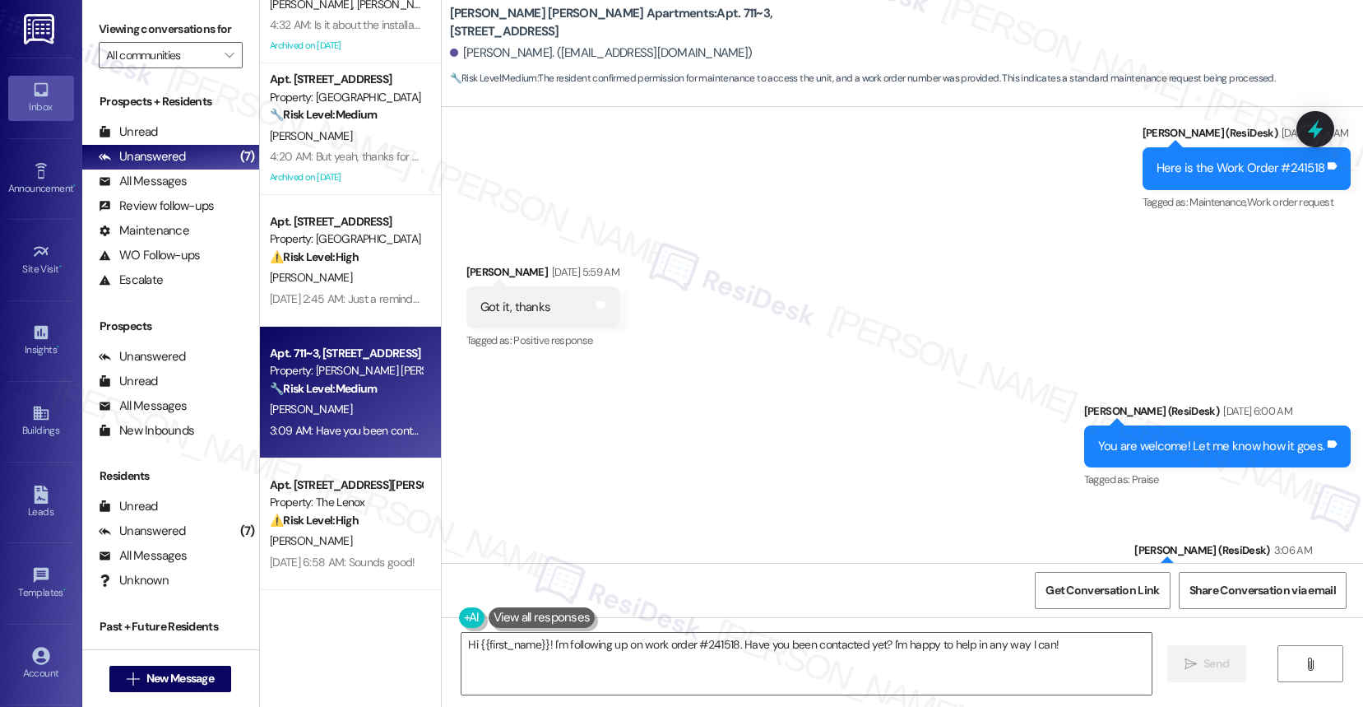
scroll to position [5894, 0]
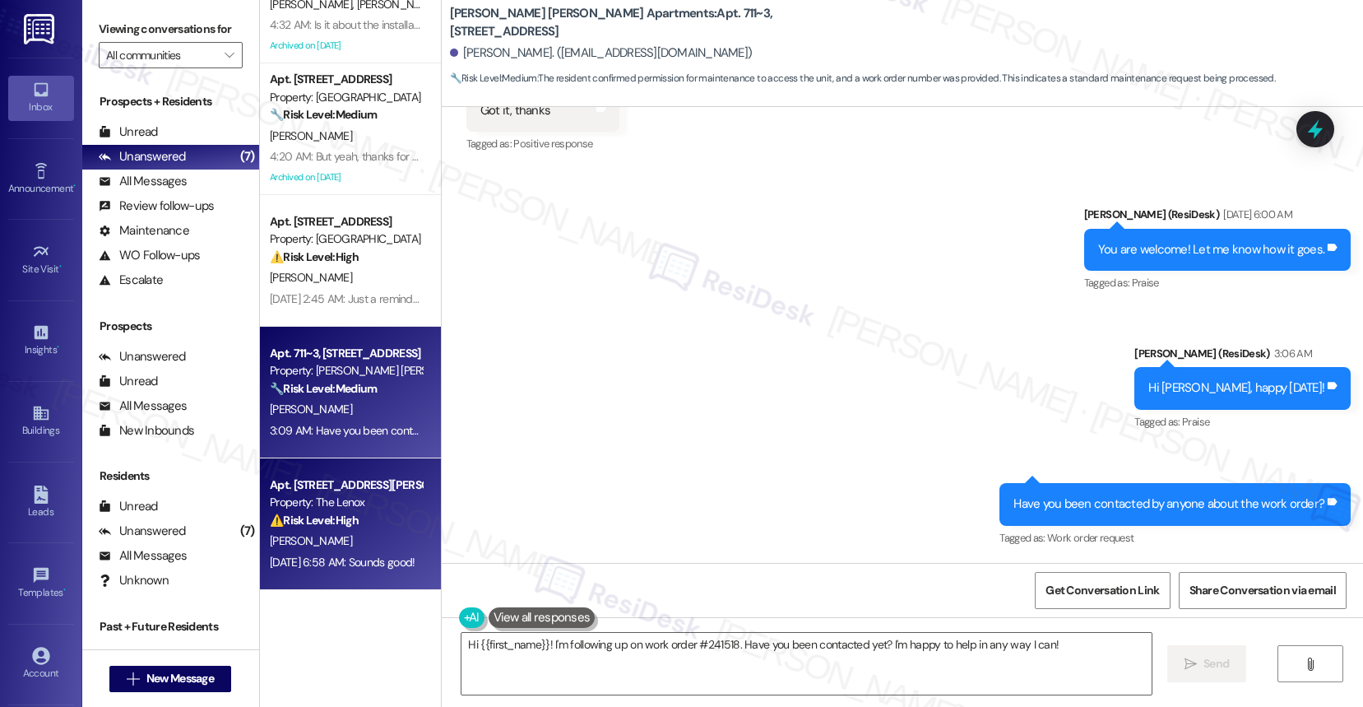
click at [339, 491] on div "Apt. [STREET_ADDRESS][PERSON_NAME]" at bounding box center [346, 484] width 152 height 17
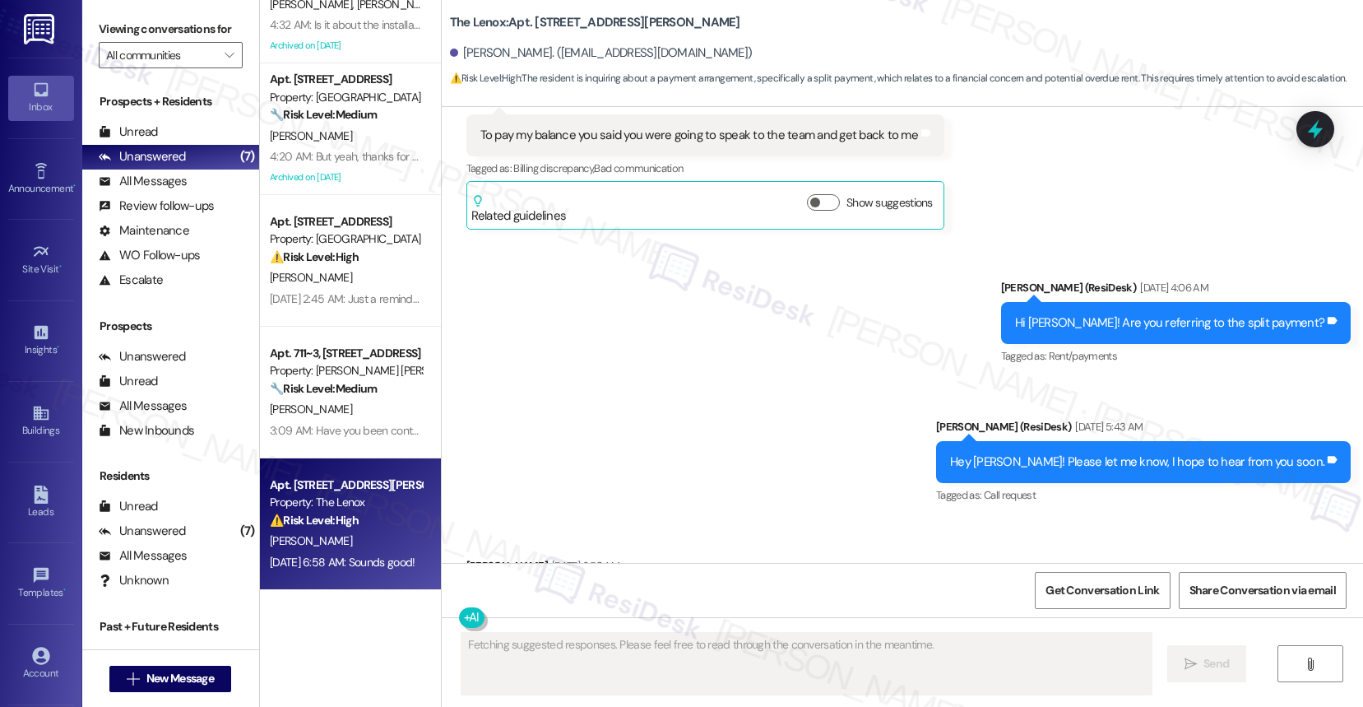
scroll to position [9896, 0]
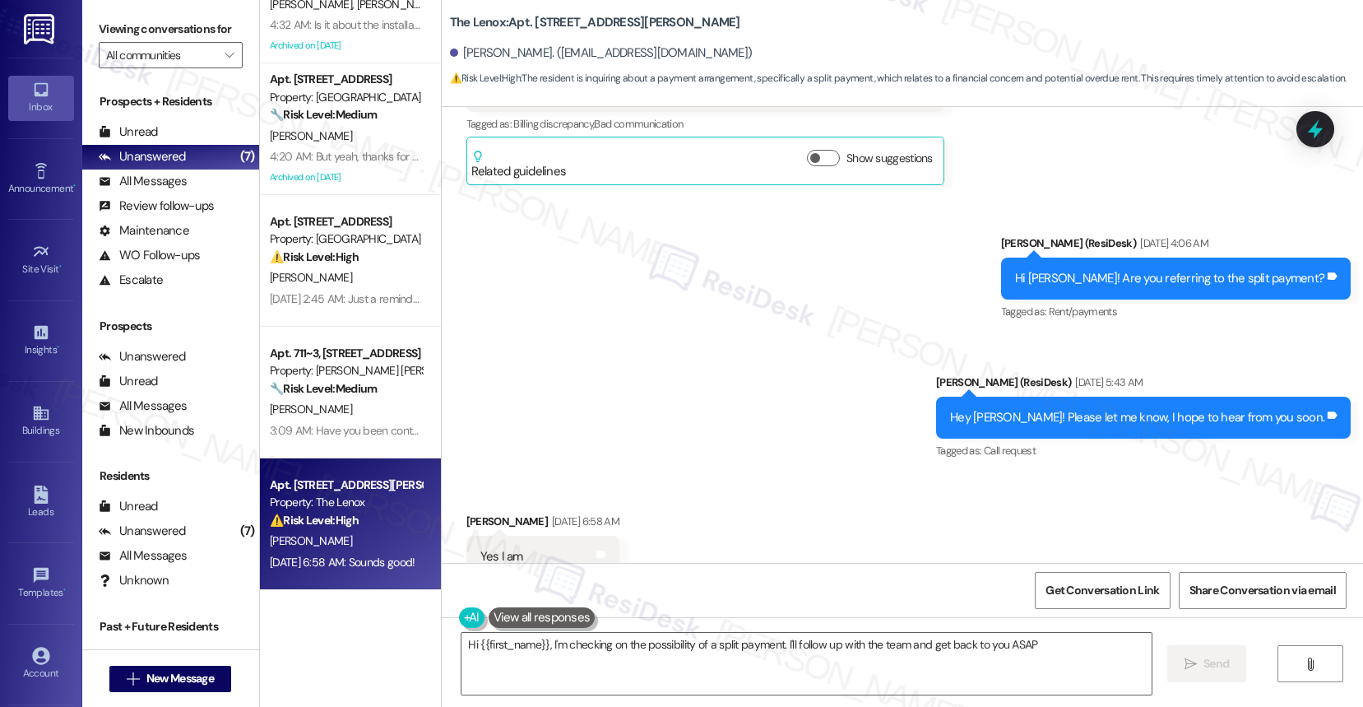
type textarea "Hi {{first_name}}, I'm checking on the possibility of a split payment. I'll fol…"
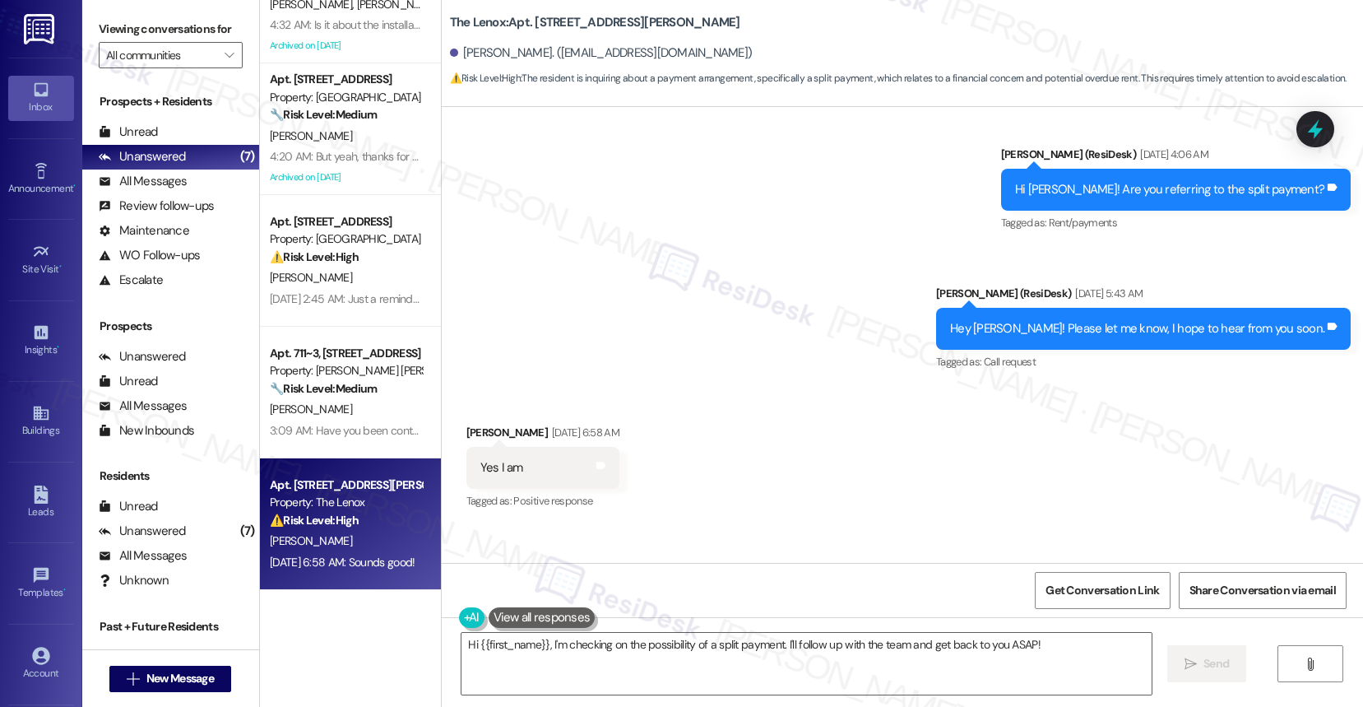
scroll to position [10186, 0]
